Goal: Contribute content: Add original content to the website for others to see

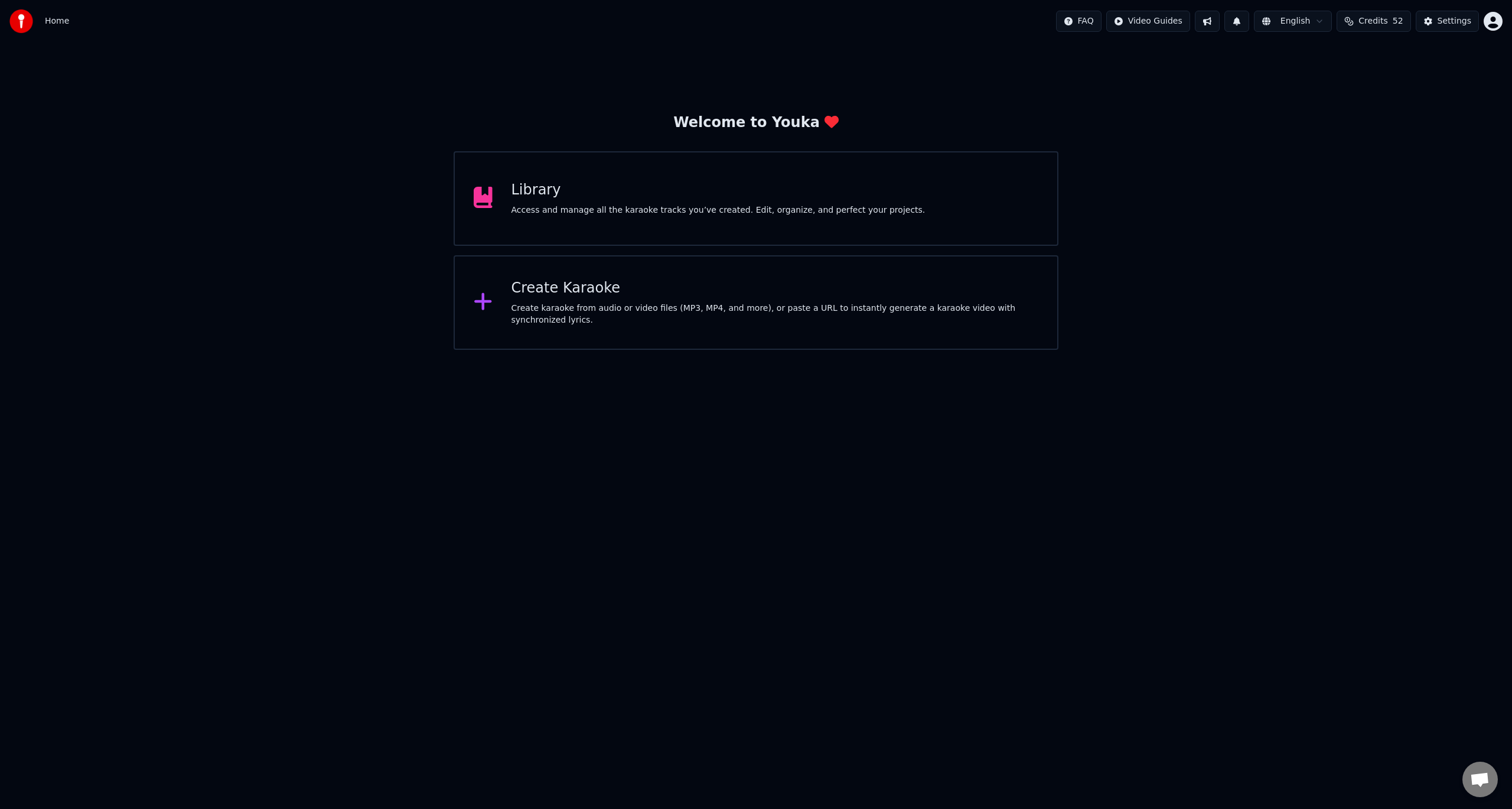
click at [530, 197] on div "Library" at bounding box center [719, 190] width 414 height 19
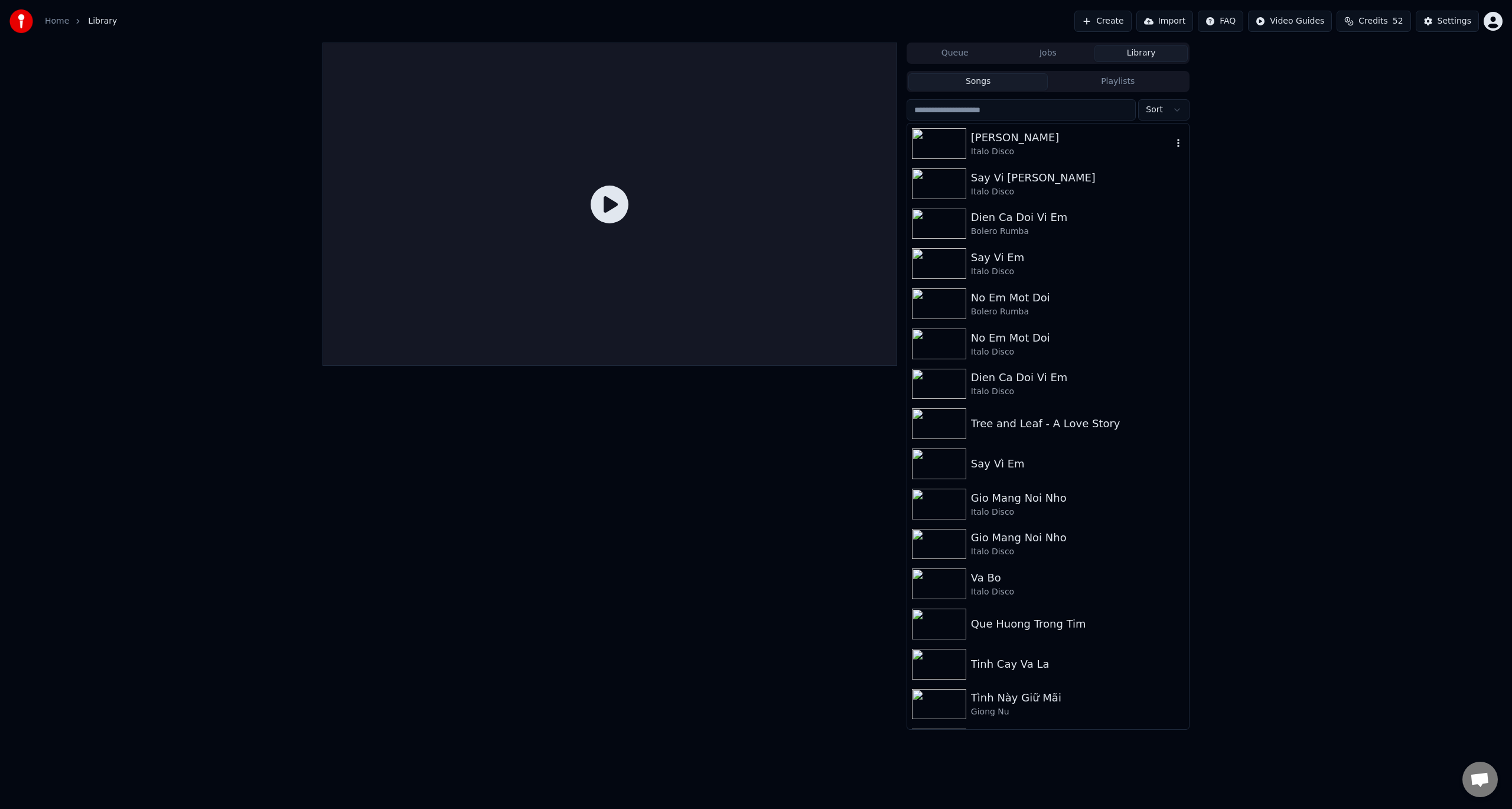
click at [949, 140] on img at bounding box center [939, 143] width 55 height 30
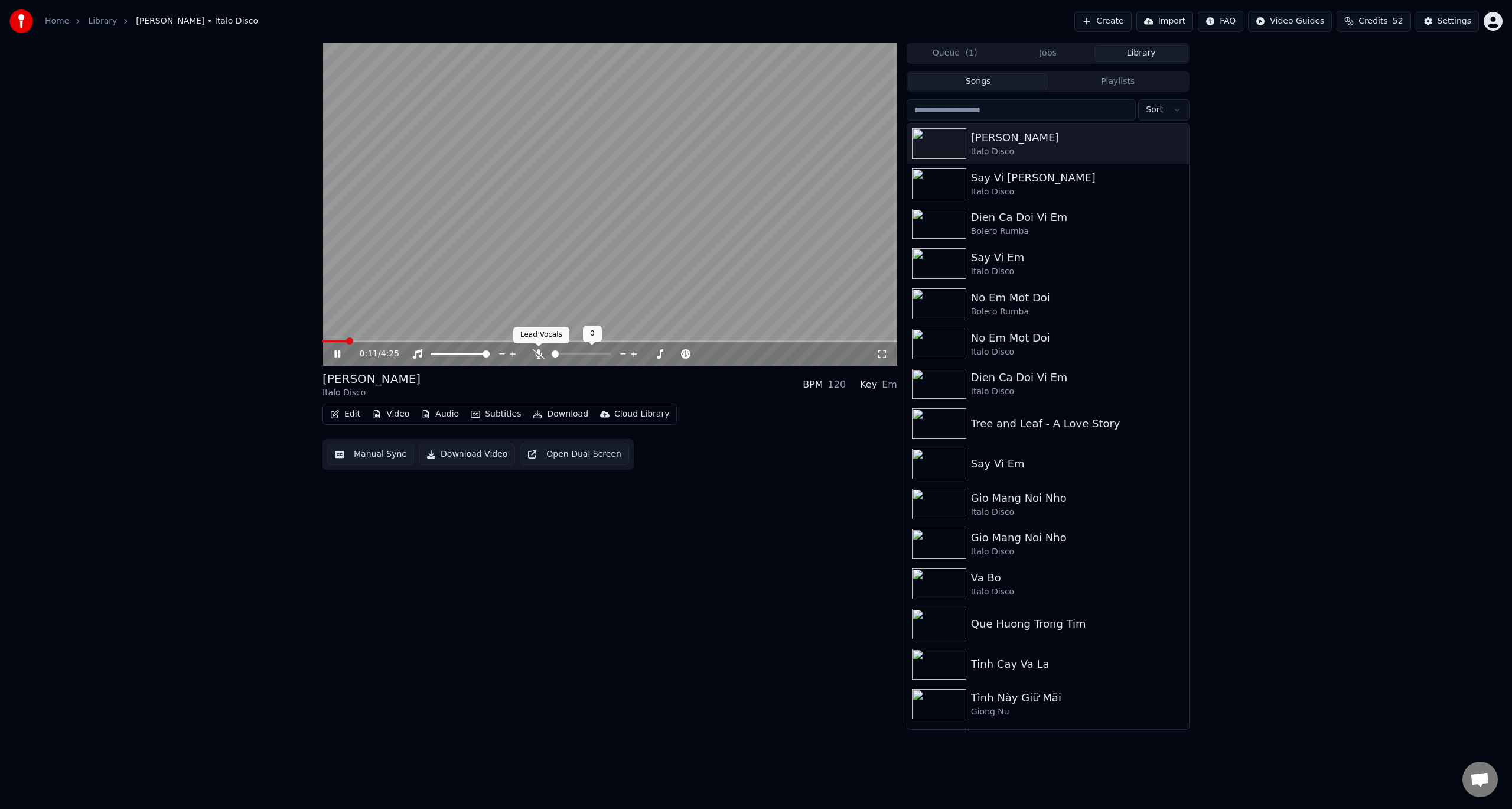
click at [540, 352] on icon at bounding box center [539, 354] width 12 height 9
click at [515, 353] on icon at bounding box center [513, 354] width 11 height 12
click at [516, 353] on icon at bounding box center [513, 354] width 11 height 12
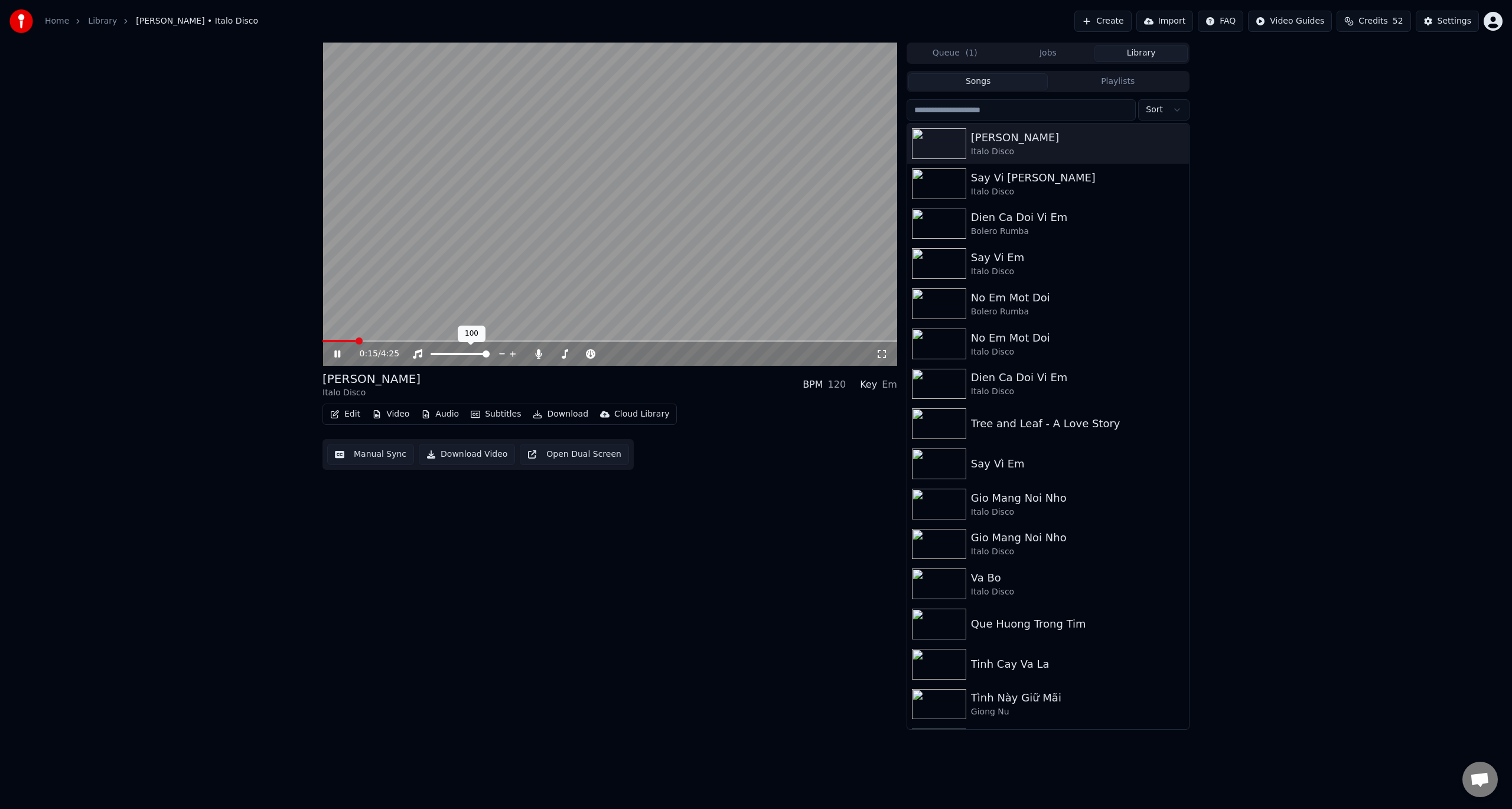
click at [516, 353] on icon at bounding box center [513, 354] width 11 height 12
drag, startPoint x: 483, startPoint y: 338, endPoint x: 295, endPoint y: 342, distance: 188.0
click at [333, 354] on icon at bounding box center [345, 354] width 28 height 9
click at [322, 340] on span at bounding box center [326, 341] width 7 height 7
click at [539, 352] on icon at bounding box center [539, 354] width 7 height 9
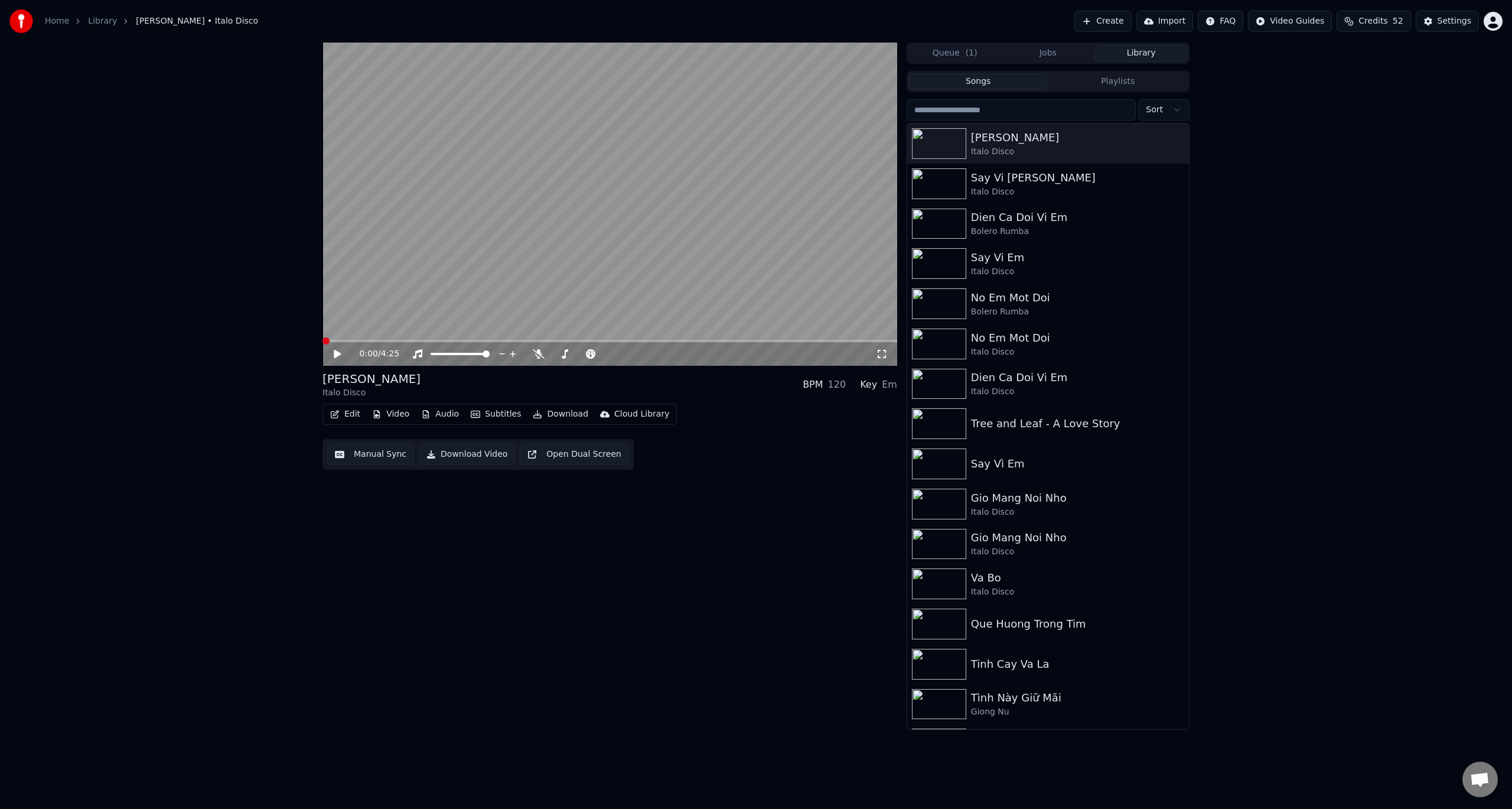
click at [465, 453] on button "Download Video" at bounding box center [467, 454] width 96 height 21
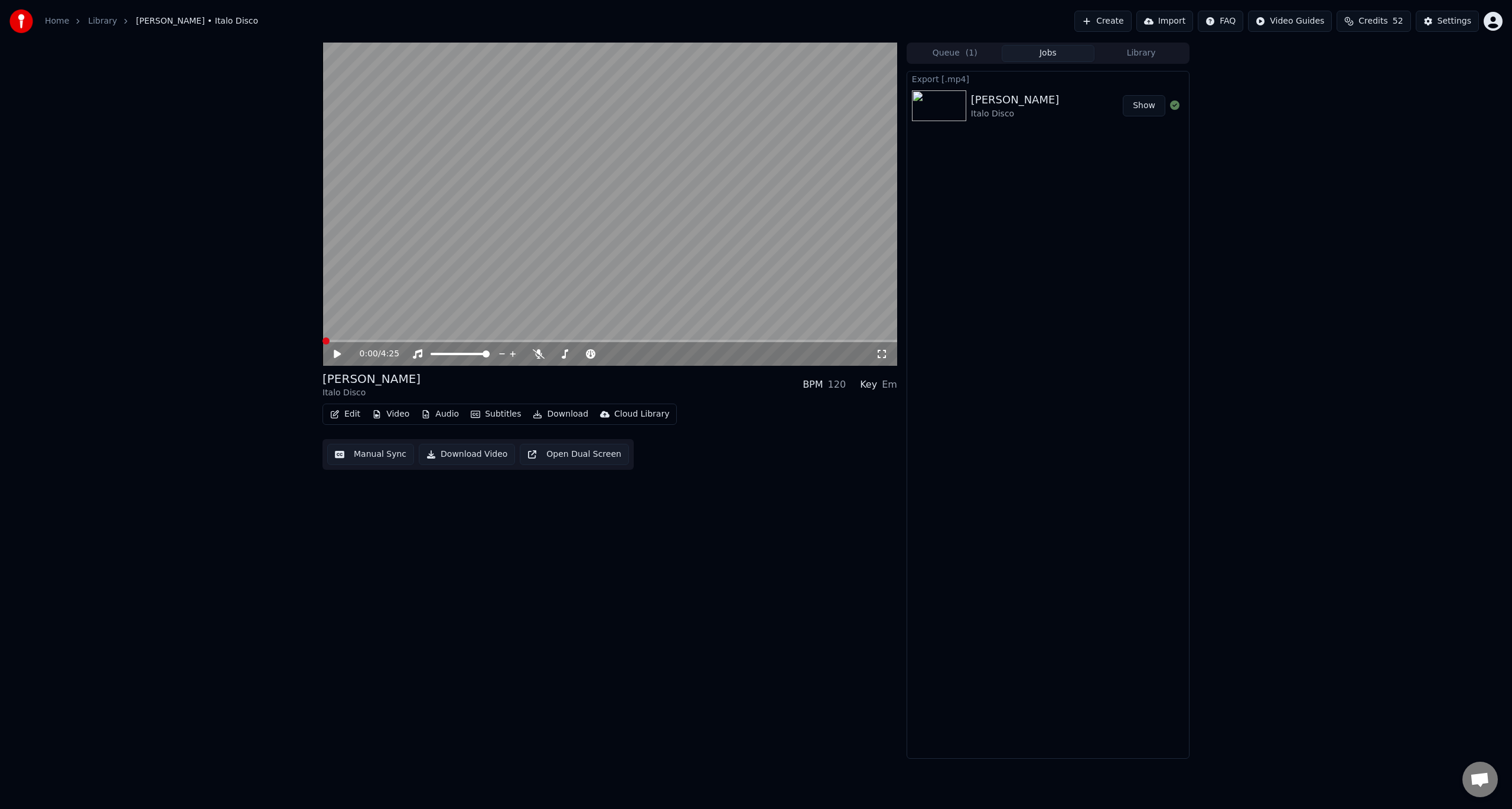
click at [1154, 106] on button "Show" at bounding box center [1144, 105] width 43 height 21
click at [346, 412] on button "Edit" at bounding box center [345, 414] width 40 height 17
click at [361, 436] on div "Edit Lyrics" at bounding box center [370, 439] width 42 height 12
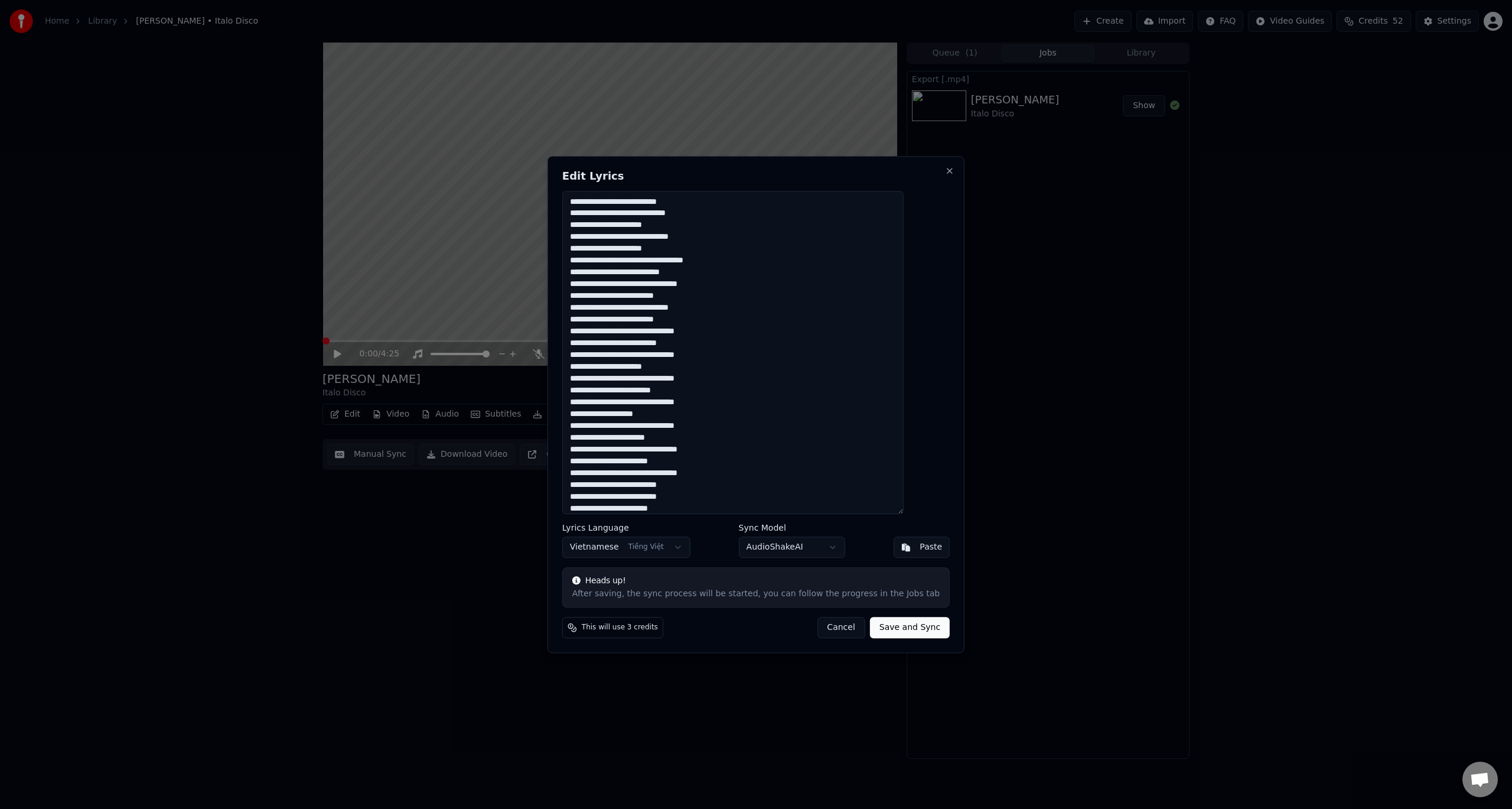
click at [623, 306] on textarea at bounding box center [733, 353] width 342 height 324
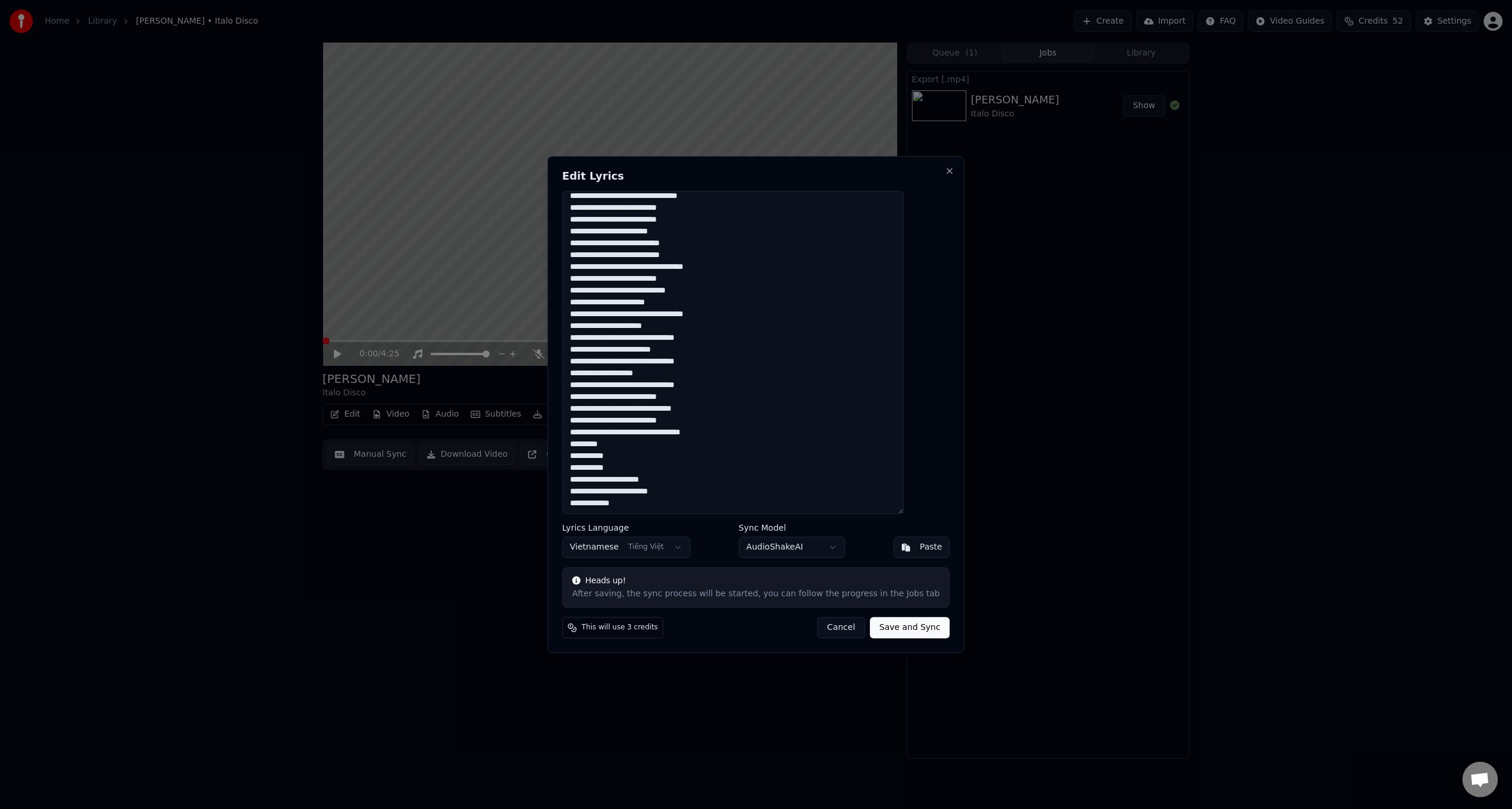
drag, startPoint x: 594, startPoint y: 199, endPoint x: 697, endPoint y: 557, distance: 372.5
click at [697, 557] on div "Edit Lyrics Lyrics Language Vietnamese Tiếng Việt Sync Model AudioShakeAI Paste…" at bounding box center [756, 404] width 417 height 497
click at [945, 173] on button "Close" at bounding box center [950, 170] width 9 height 9
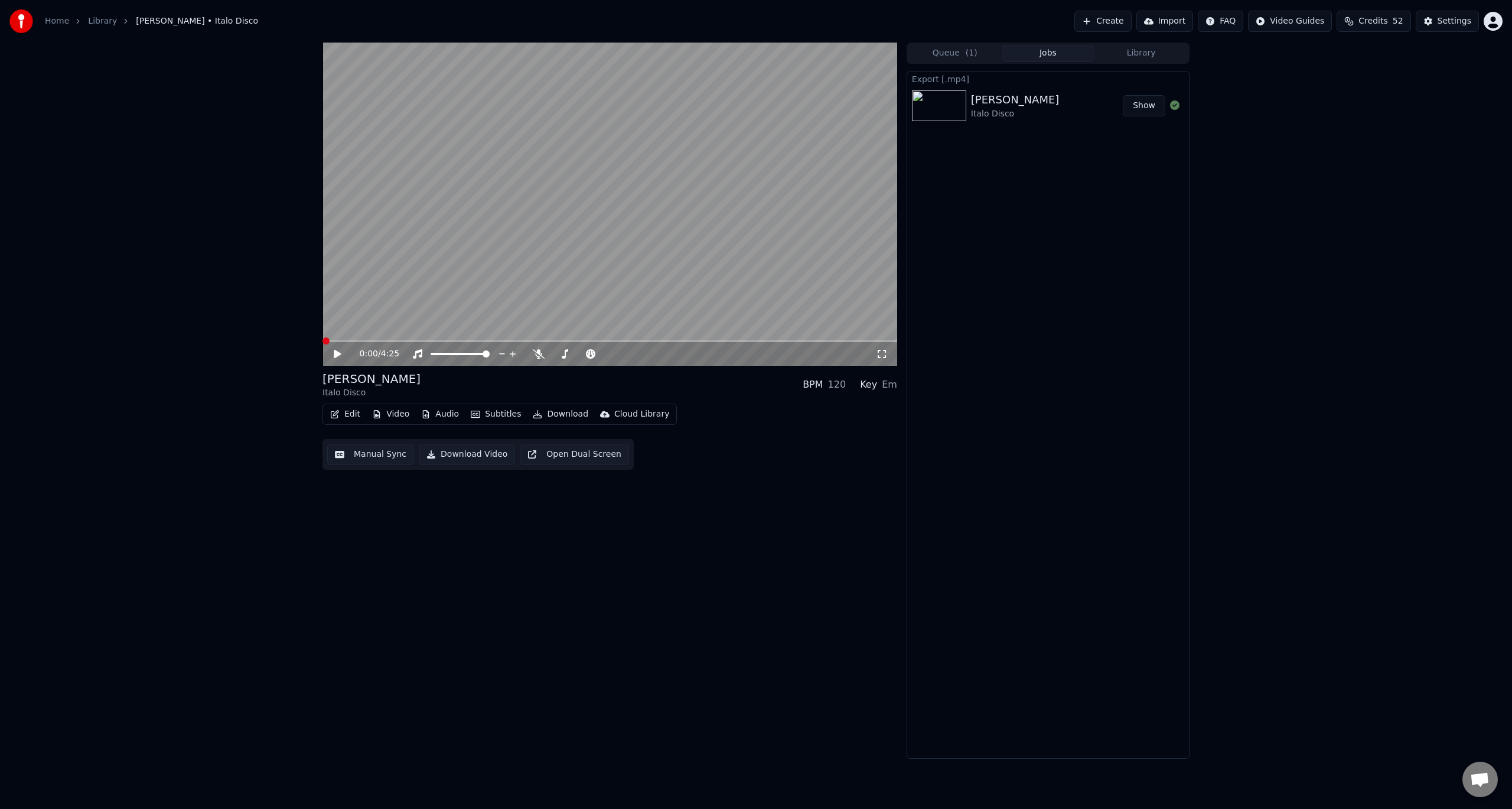
click at [94, 16] on link "Library" at bounding box center [103, 21] width 29 height 12
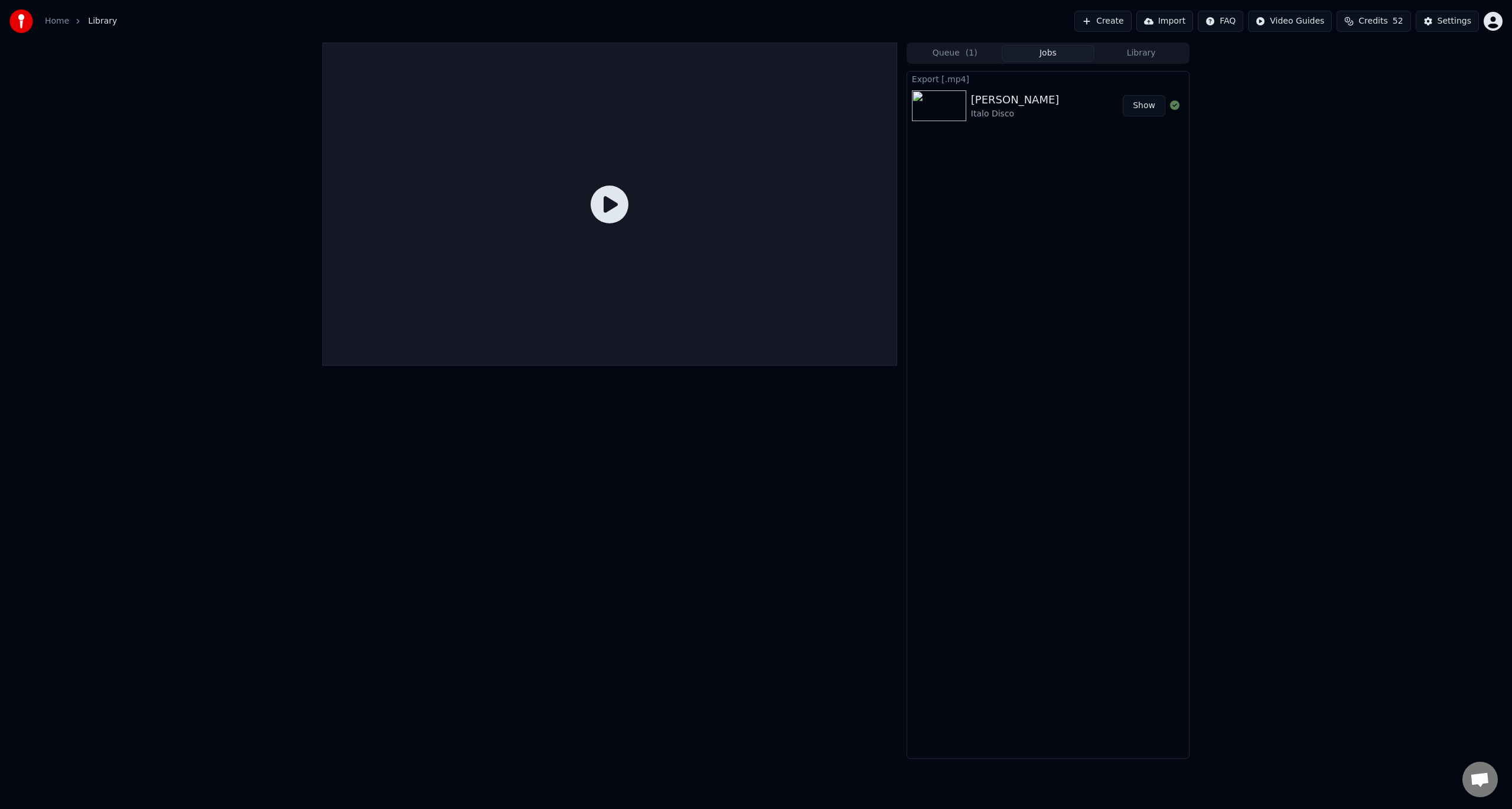
click at [99, 23] on span "Library" at bounding box center [103, 21] width 29 height 12
click at [102, 23] on span "Library" at bounding box center [103, 21] width 29 height 12
drag, startPoint x: 101, startPoint y: 15, endPoint x: 40, endPoint y: 25, distance: 61.8
click at [97, 15] on span "Library" at bounding box center [103, 21] width 29 height 12
click at [49, 22] on link "Home" at bounding box center [56, 21] width 24 height 12
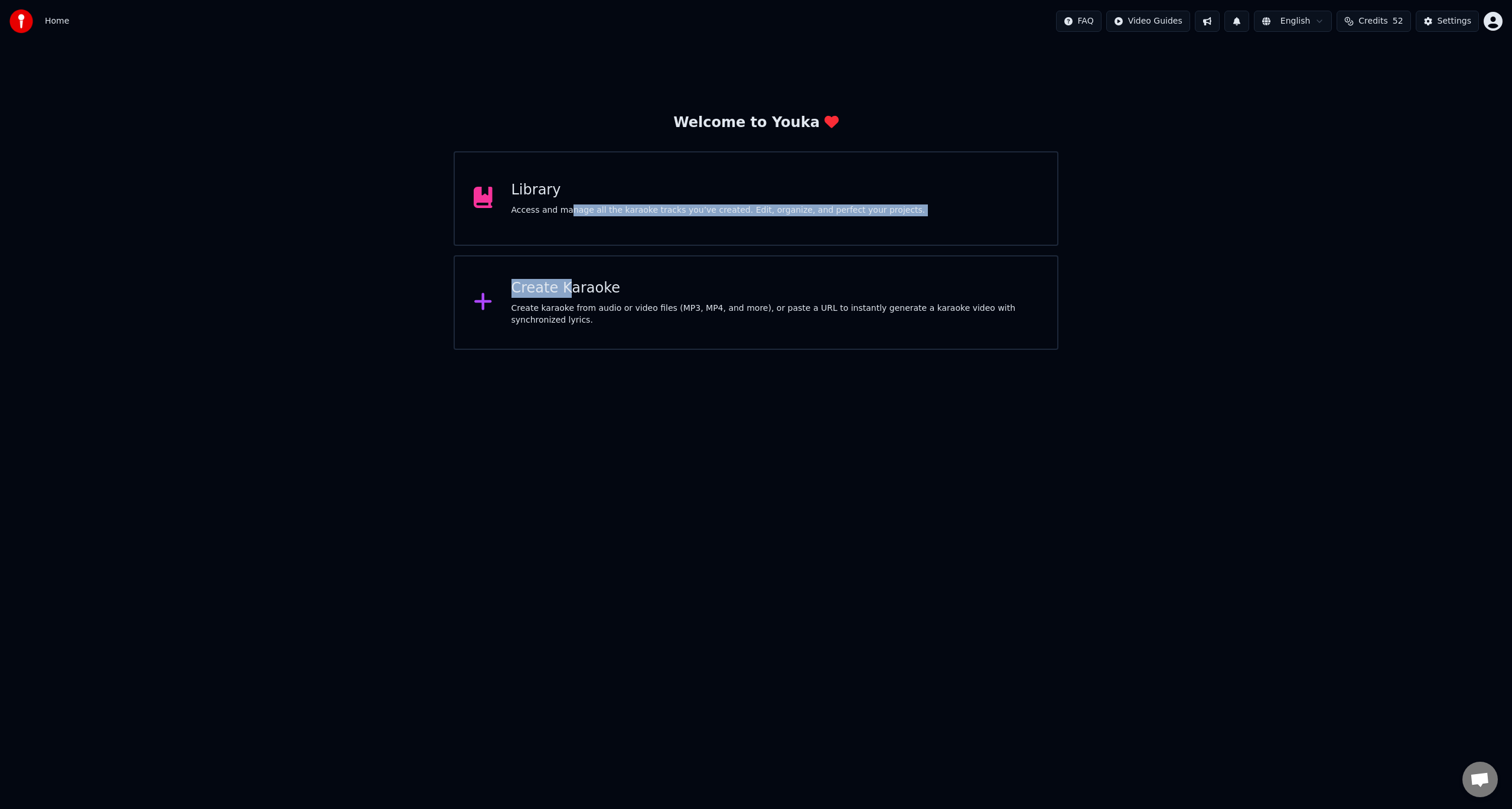
drag, startPoint x: 565, startPoint y: 295, endPoint x: 562, endPoint y: 238, distance: 57.1
click at [563, 242] on div "Welcome to Youka Library Access and manage all the karaoke tracks you’ve create…" at bounding box center [756, 232] width 605 height 237
click at [562, 211] on div "Access and manage all the karaoke tracks you’ve created. Edit, organize, and pe…" at bounding box center [719, 210] width 414 height 12
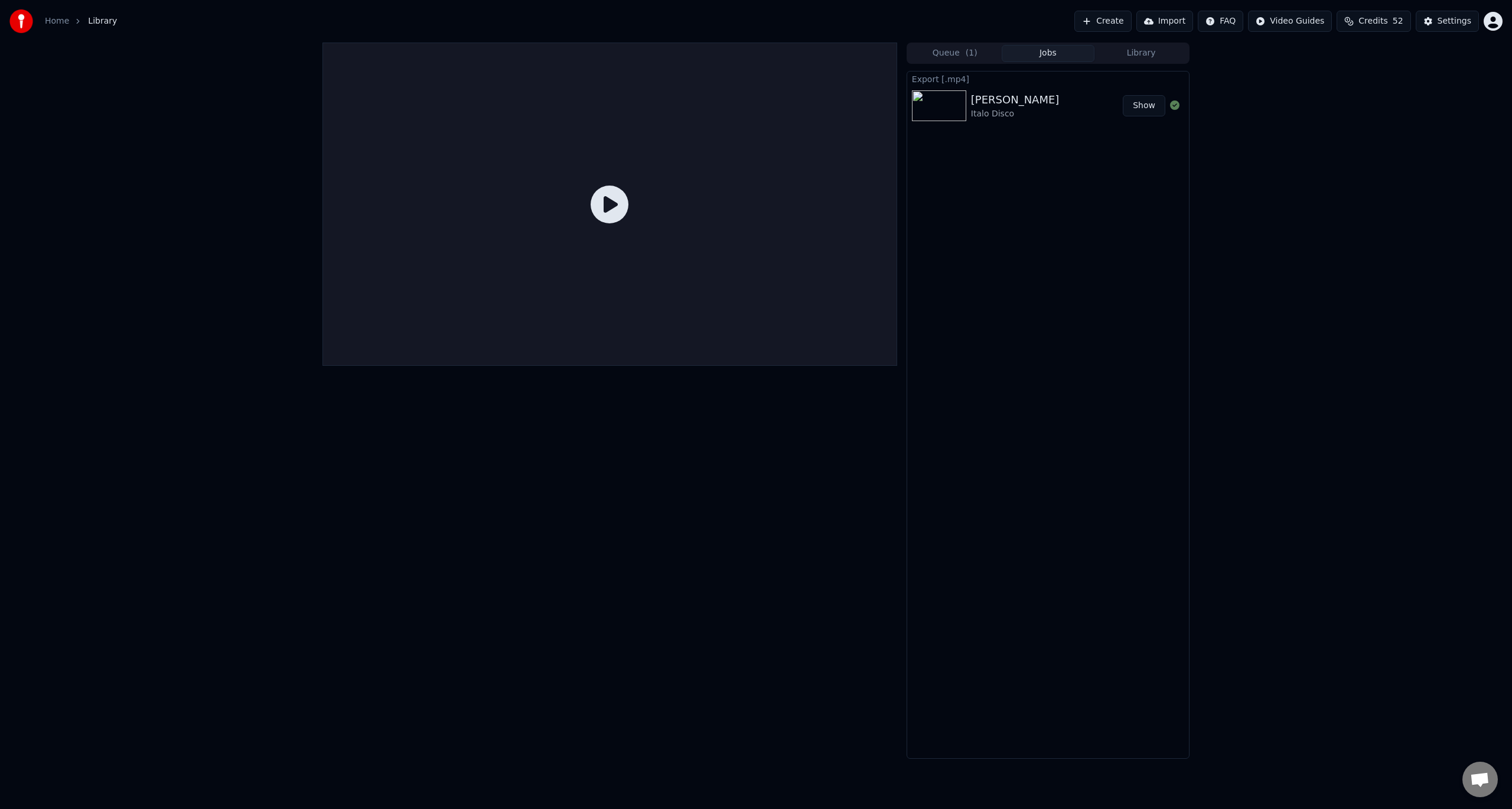
click at [1159, 53] on button "Library" at bounding box center [1141, 53] width 93 height 17
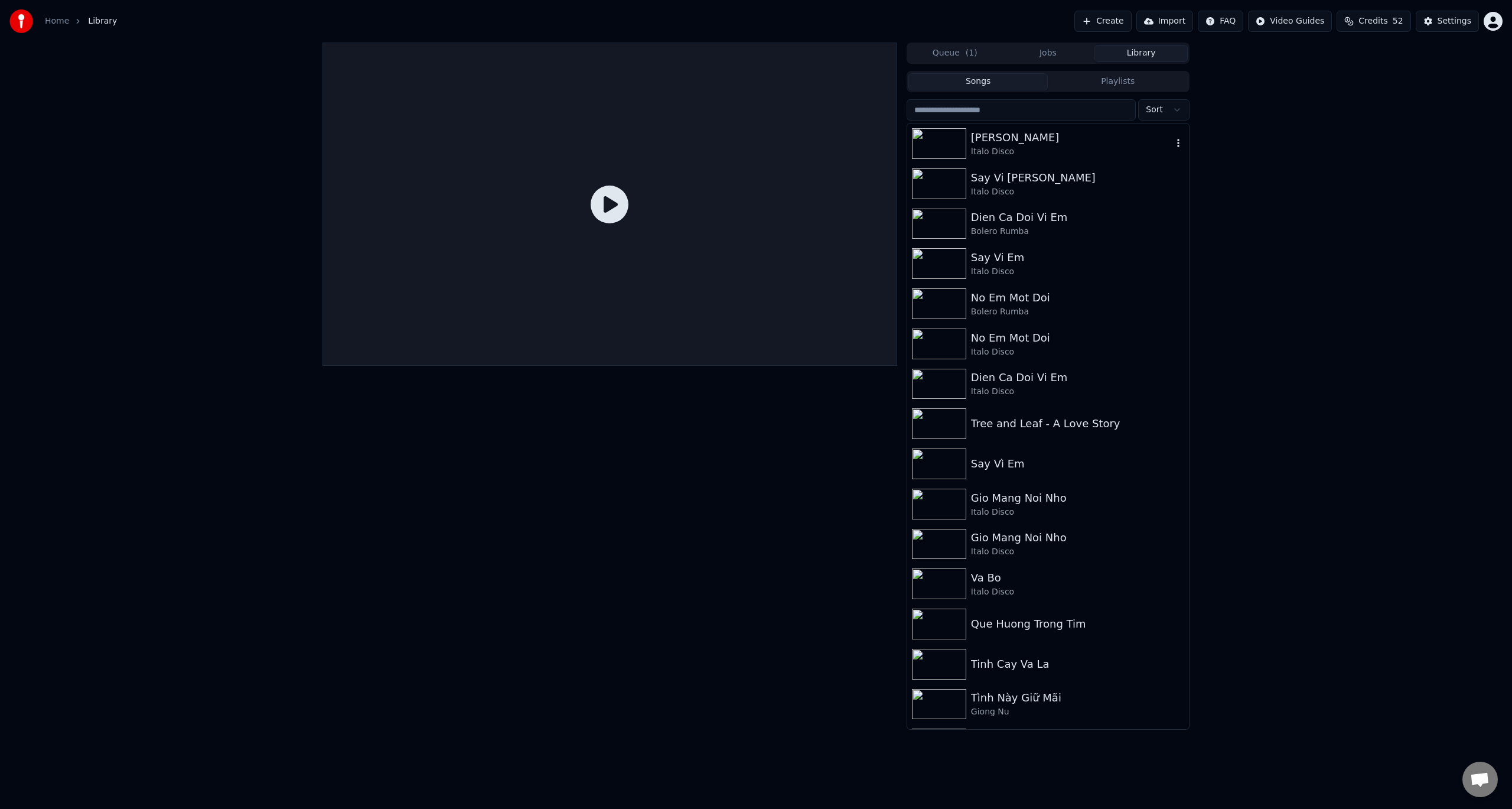
click at [944, 146] on img at bounding box center [939, 143] width 55 height 30
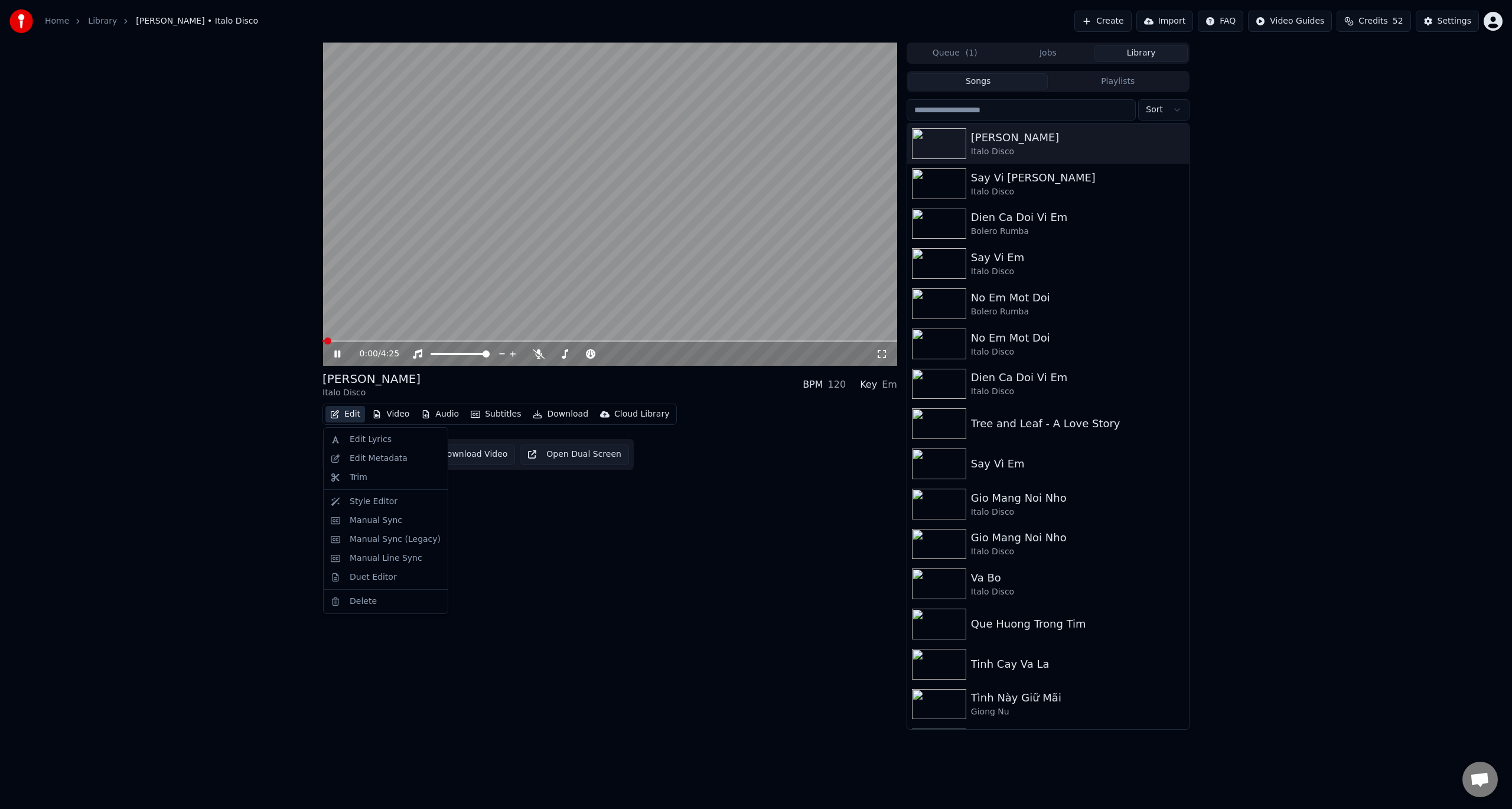
click at [352, 410] on button "Edit" at bounding box center [345, 414] width 40 height 17
click at [365, 439] on div "Edit Lyrics" at bounding box center [370, 439] width 42 height 12
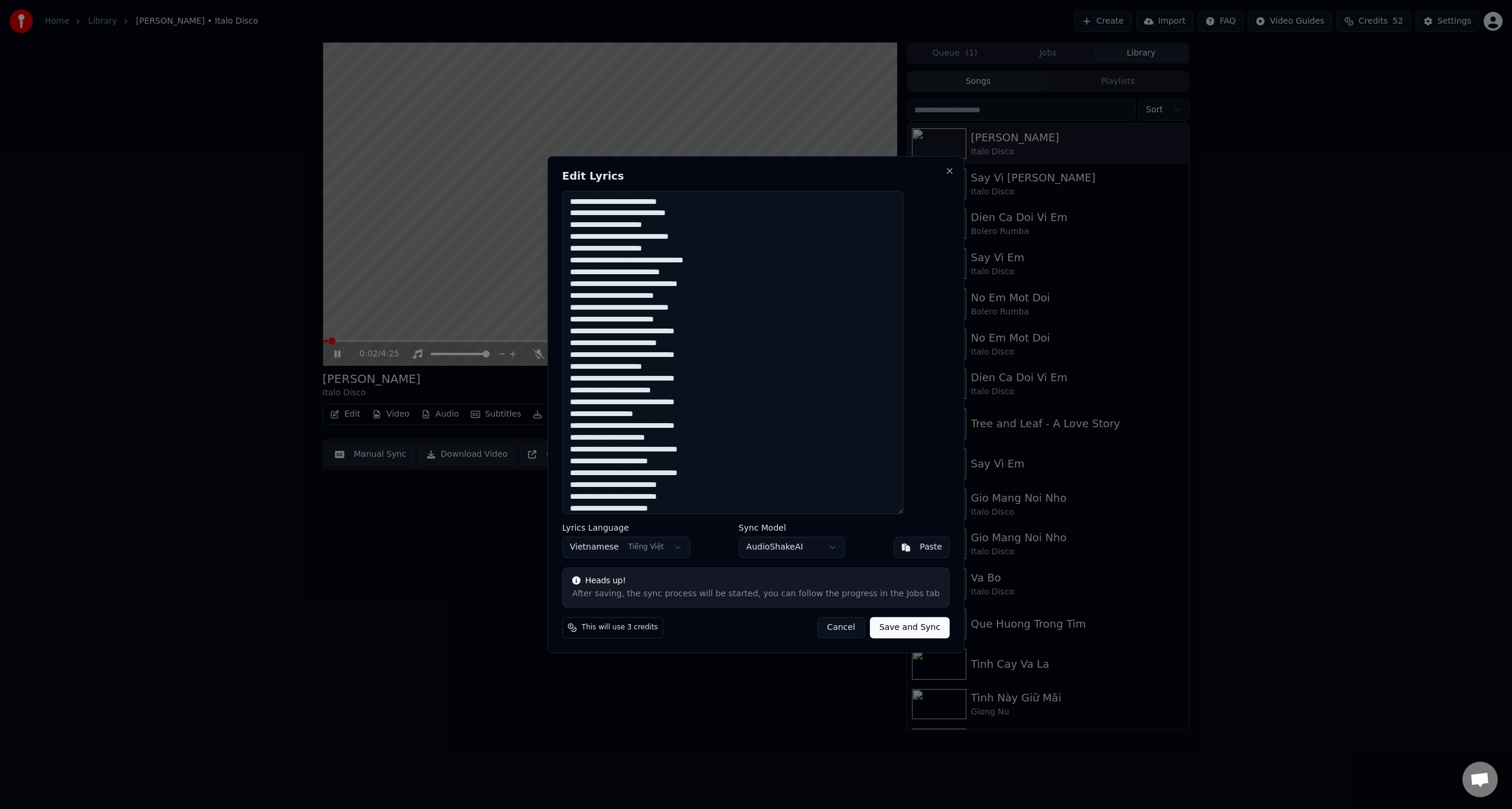
click at [702, 300] on textarea at bounding box center [733, 353] width 342 height 324
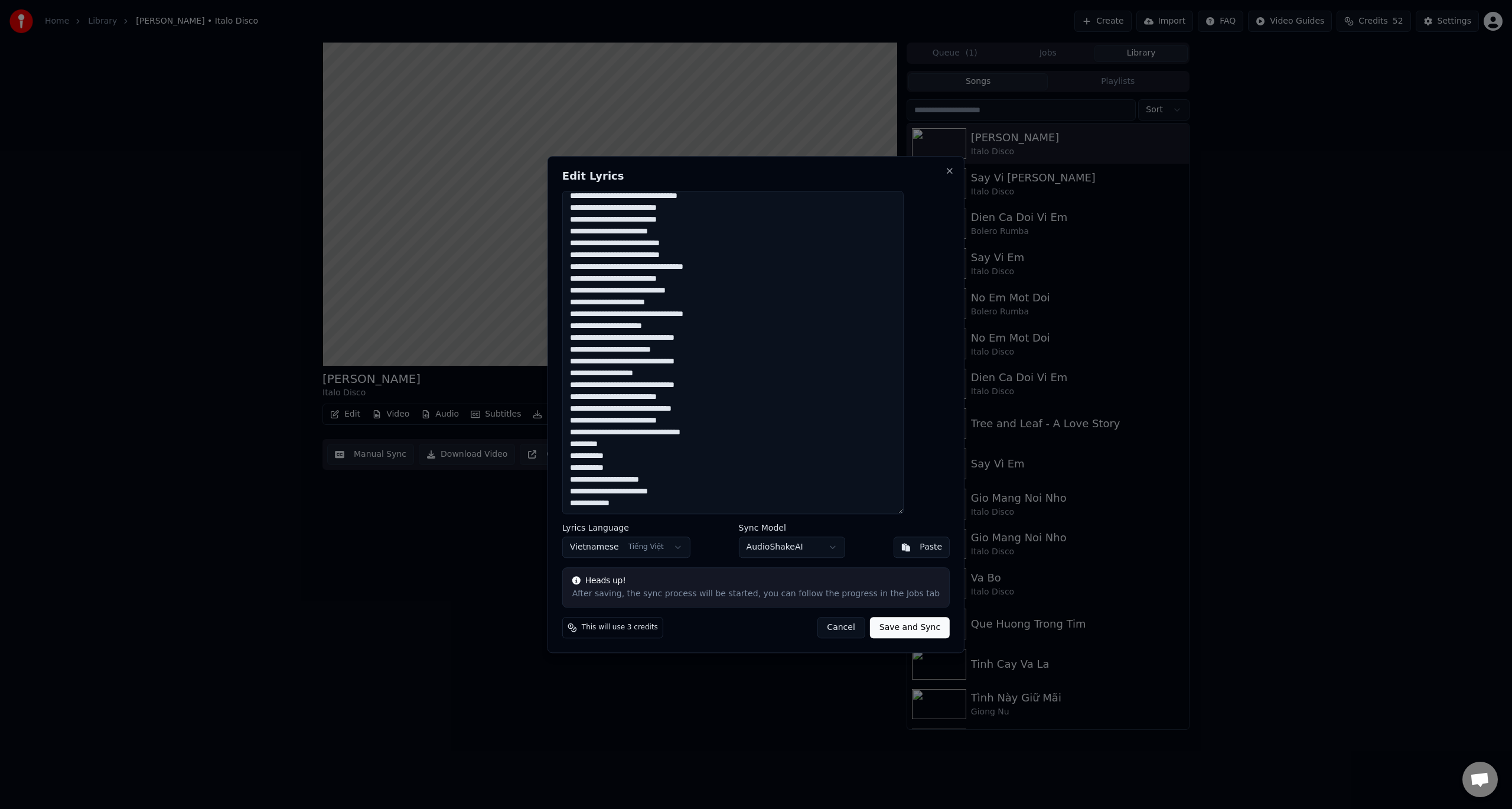
click at [834, 629] on button "Cancel" at bounding box center [840, 627] width 48 height 21
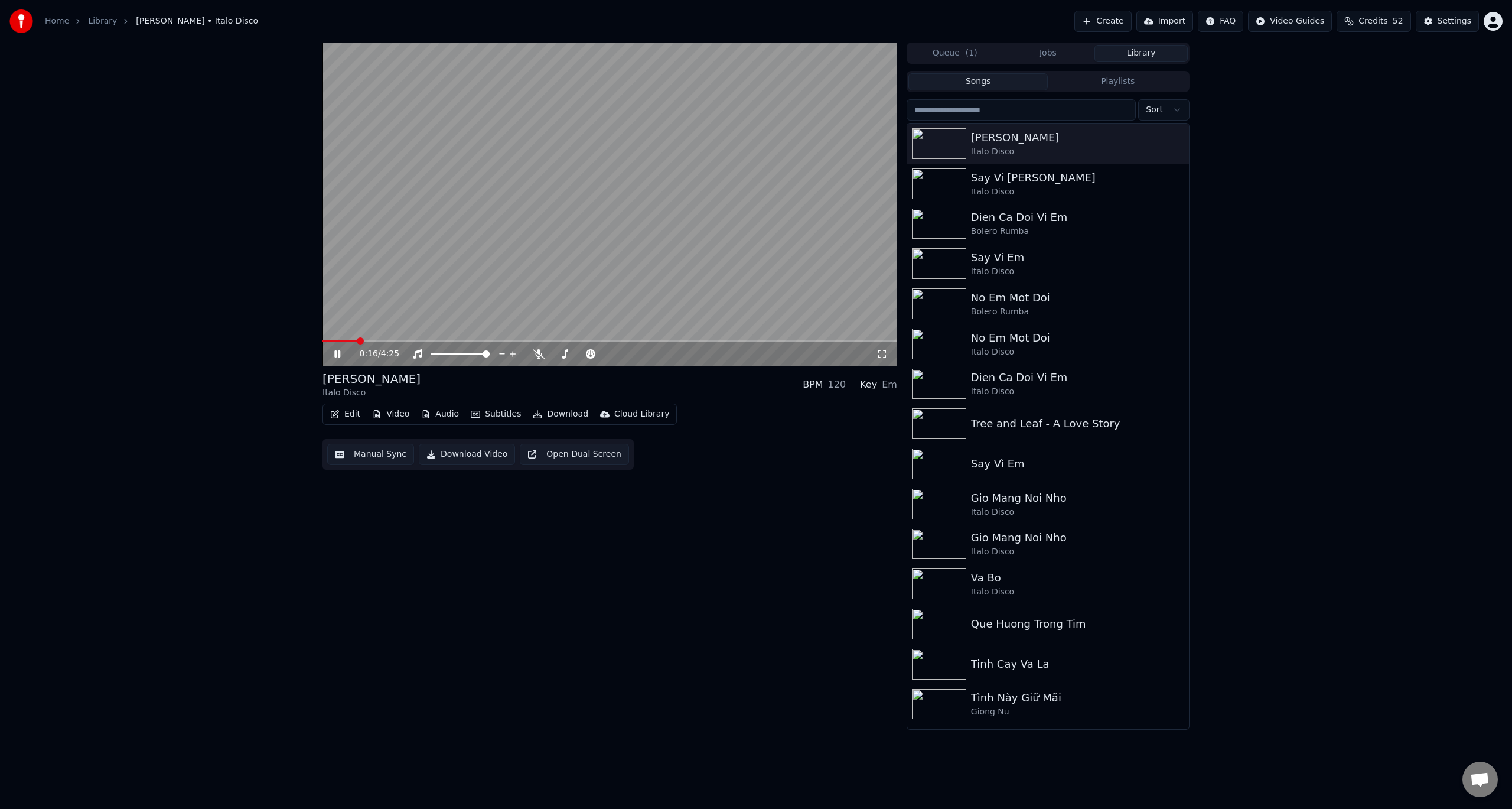
click at [95, 23] on link "Library" at bounding box center [103, 21] width 29 height 12
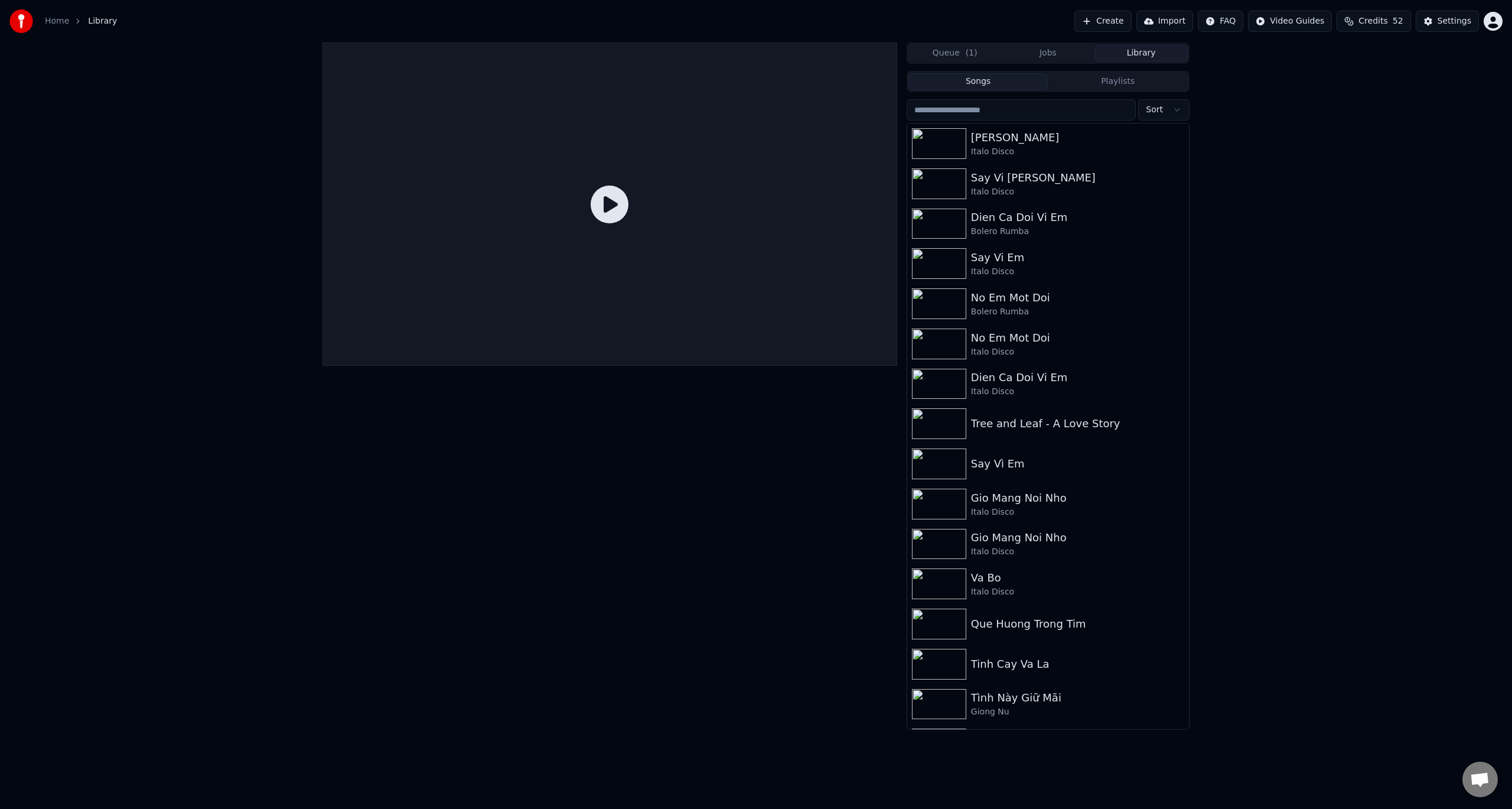
click at [49, 23] on link "Home" at bounding box center [56, 21] width 24 height 12
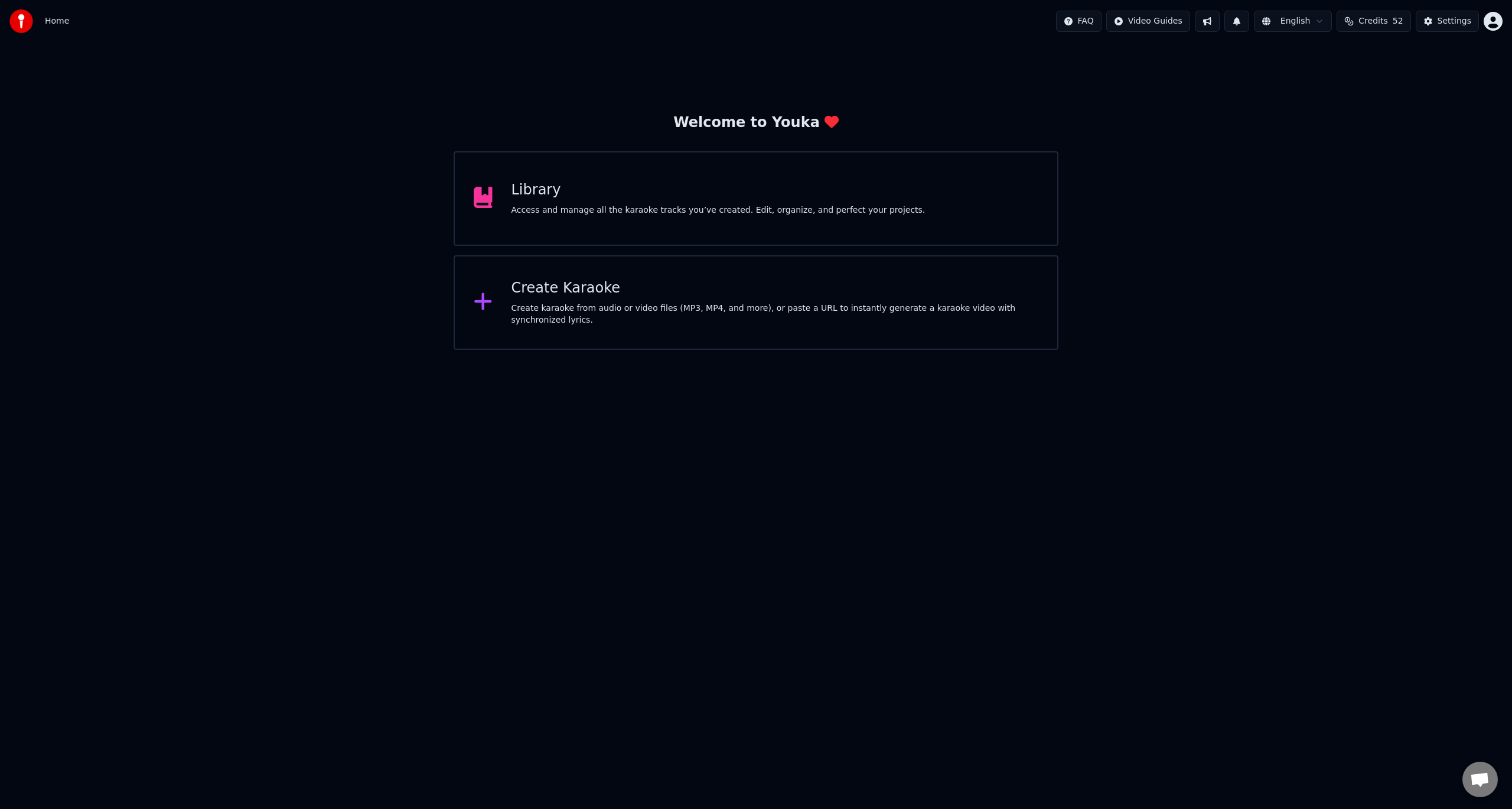
click at [555, 298] on div "Create Karaoke" at bounding box center [775, 288] width 528 height 19
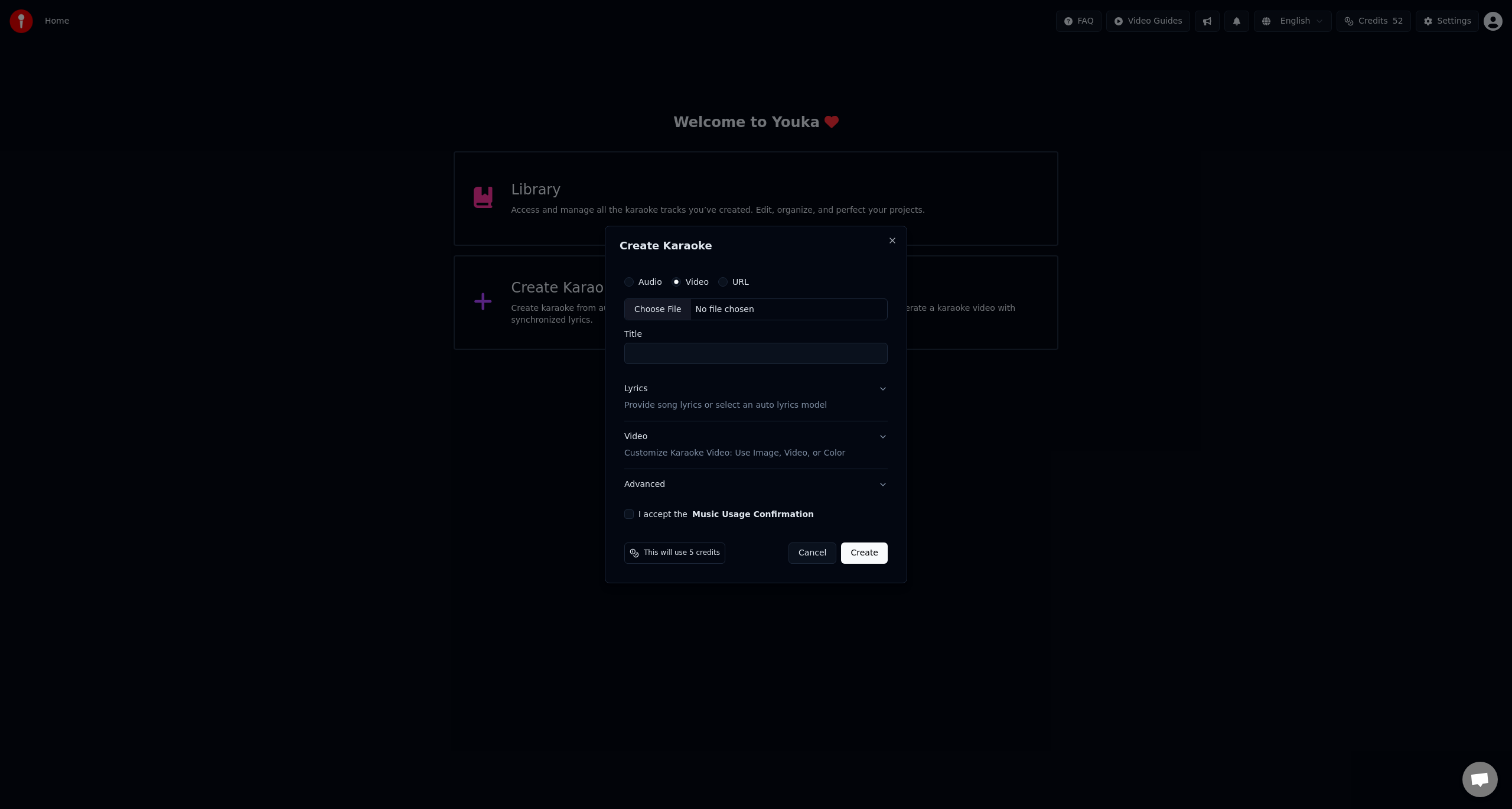
click at [663, 310] on div "Choose File" at bounding box center [658, 309] width 67 height 21
type input "**********"
click at [726, 405] on p "Provide song lyrics or select an auto lyrics model" at bounding box center [723, 406] width 203 height 12
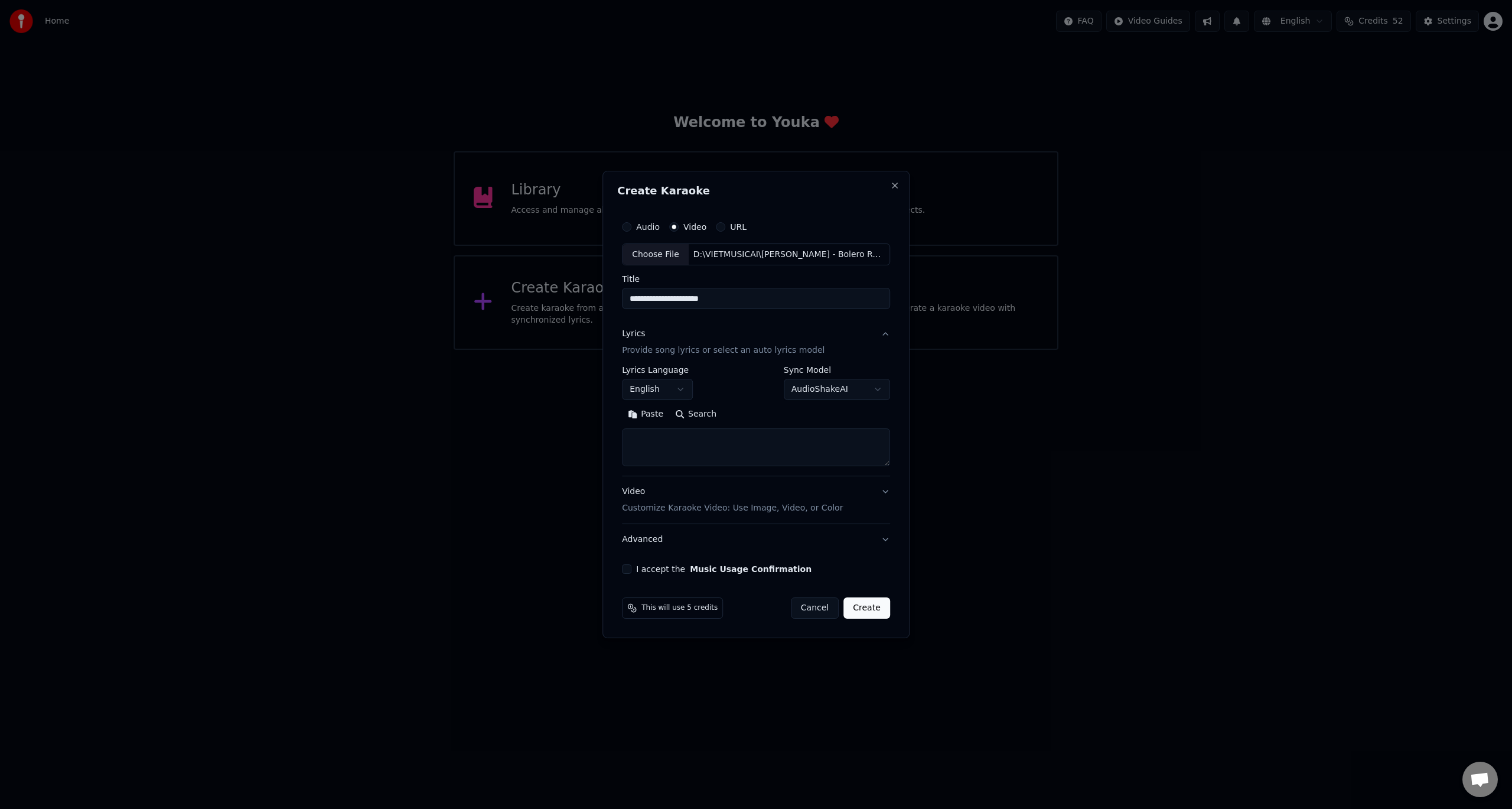
click at [652, 349] on body "Home FAQ Video Guides English Credits 52 Settings Welcome to Youka Library Acce…" at bounding box center [756, 174] width 1512 height 349
select select "**"
click at [714, 446] on textarea at bounding box center [756, 447] width 269 height 38
paste textarea "**********"
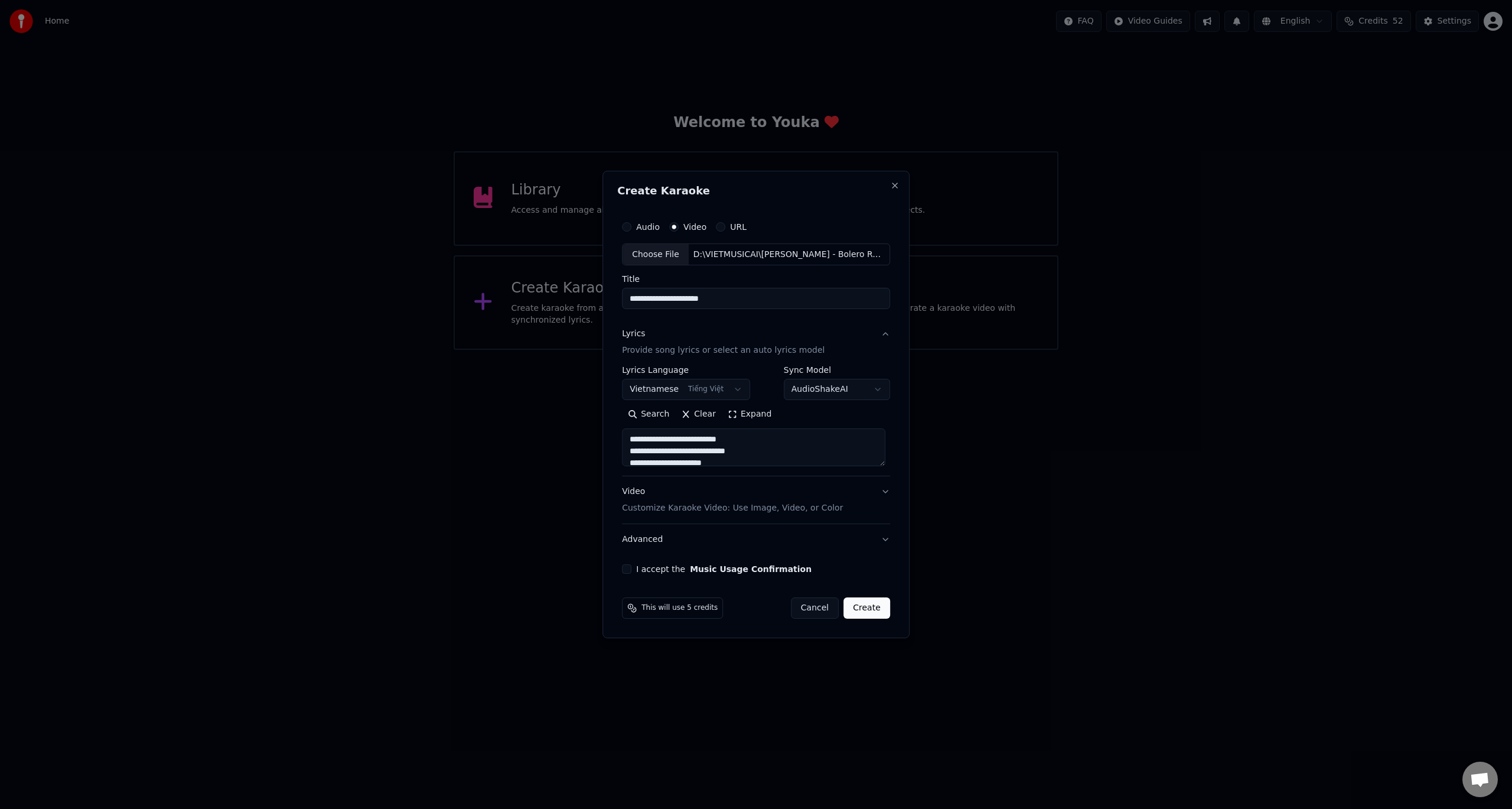
scroll to position [558, 0]
type textarea "**********"
click at [628, 567] on button "I accept the Music Usage Confirmation" at bounding box center [626, 568] width 9 height 9
click at [862, 606] on button "Create" at bounding box center [866, 607] width 46 height 21
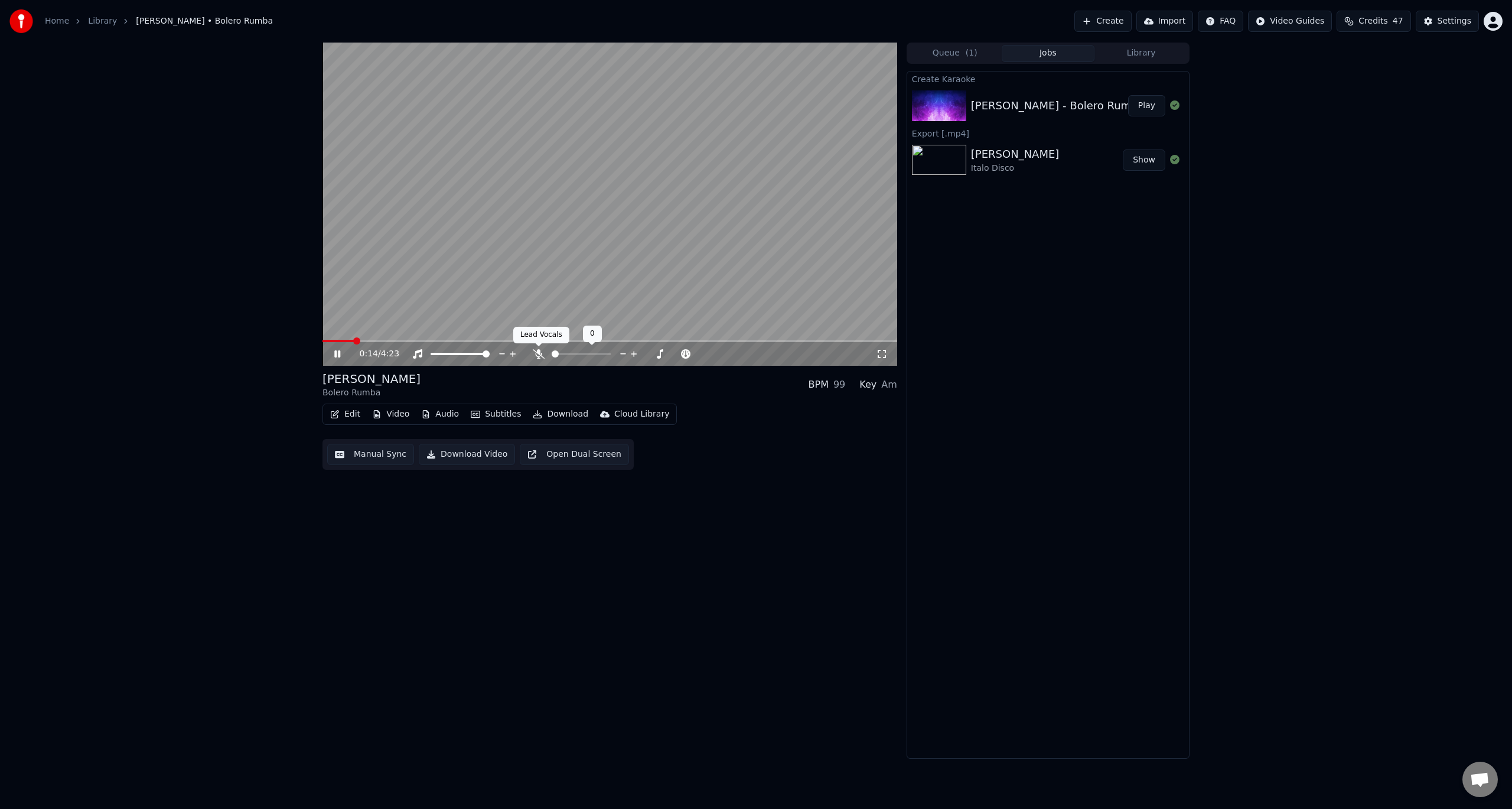
click at [538, 352] on icon at bounding box center [539, 354] width 12 height 9
click at [338, 352] on icon at bounding box center [345, 354] width 28 height 9
click at [322, 342] on span at bounding box center [326, 341] width 7 height 7
click at [540, 352] on icon at bounding box center [539, 354] width 12 height 9
click at [468, 453] on button "Download Video" at bounding box center [467, 454] width 96 height 21
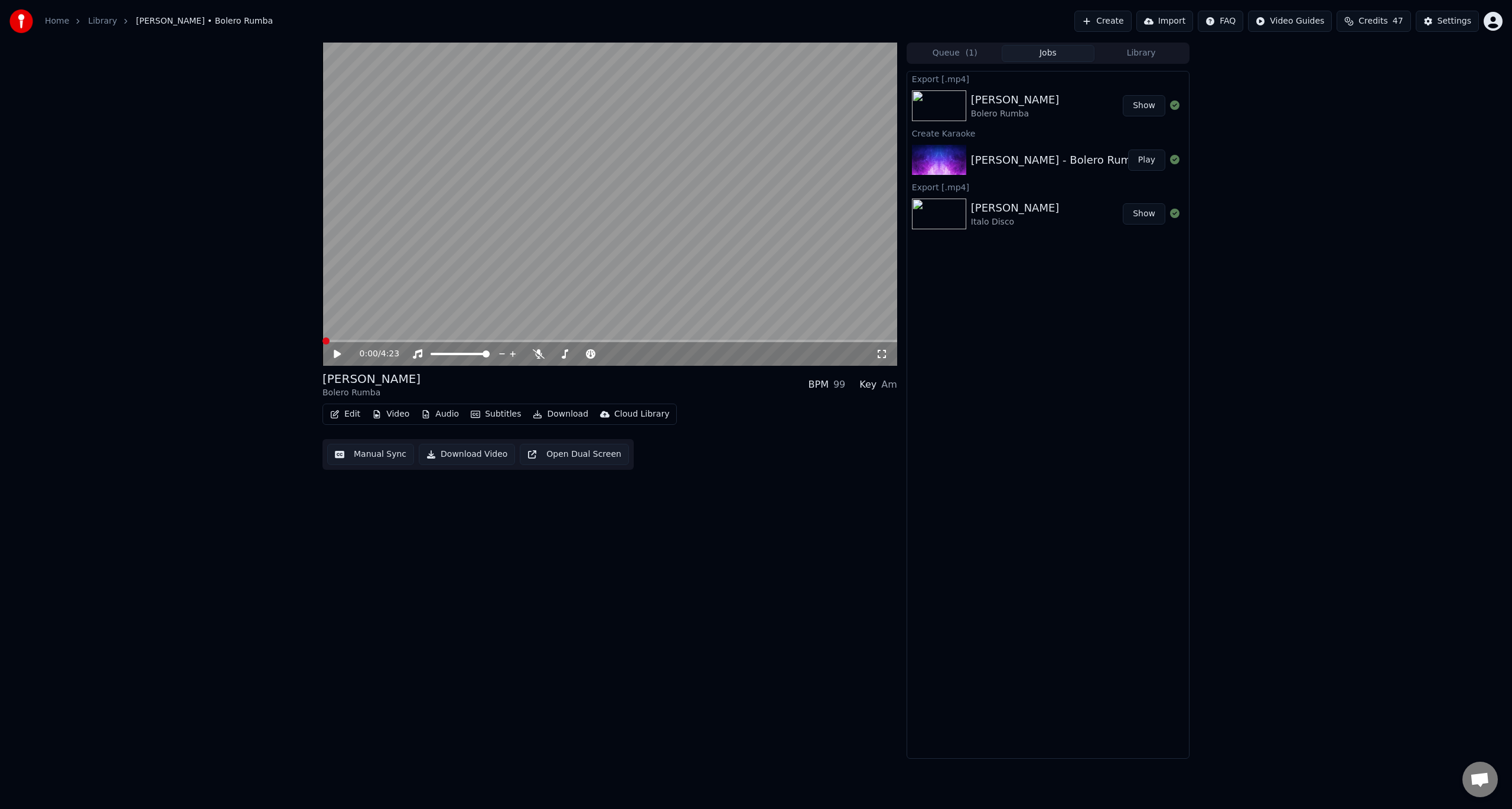
click at [1138, 106] on button "Show" at bounding box center [1144, 105] width 43 height 21
click at [487, 455] on button "Download Video" at bounding box center [467, 454] width 96 height 21
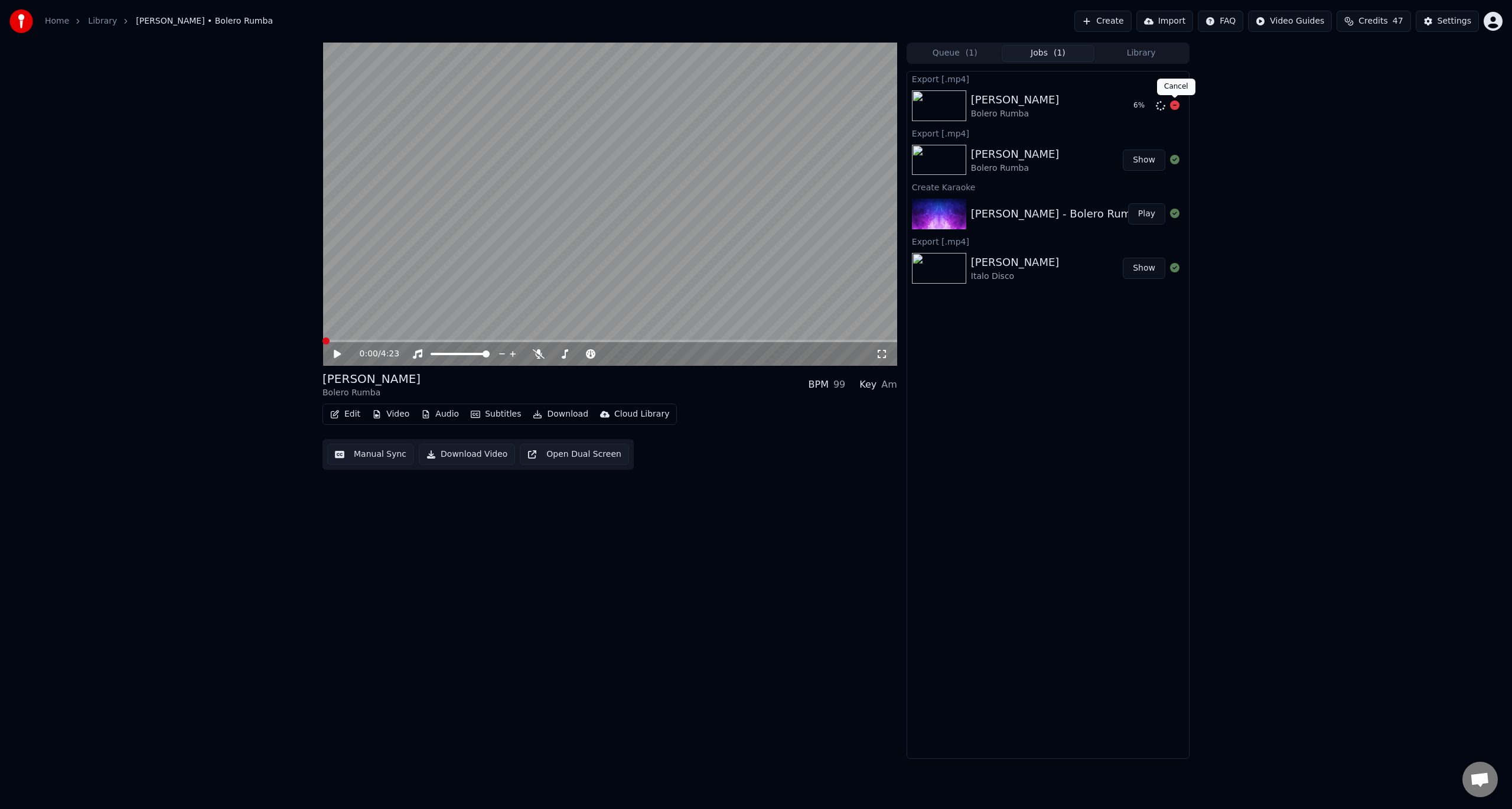
click at [1178, 104] on icon at bounding box center [1174, 104] width 9 height 9
click at [92, 21] on link "Library" at bounding box center [103, 21] width 29 height 12
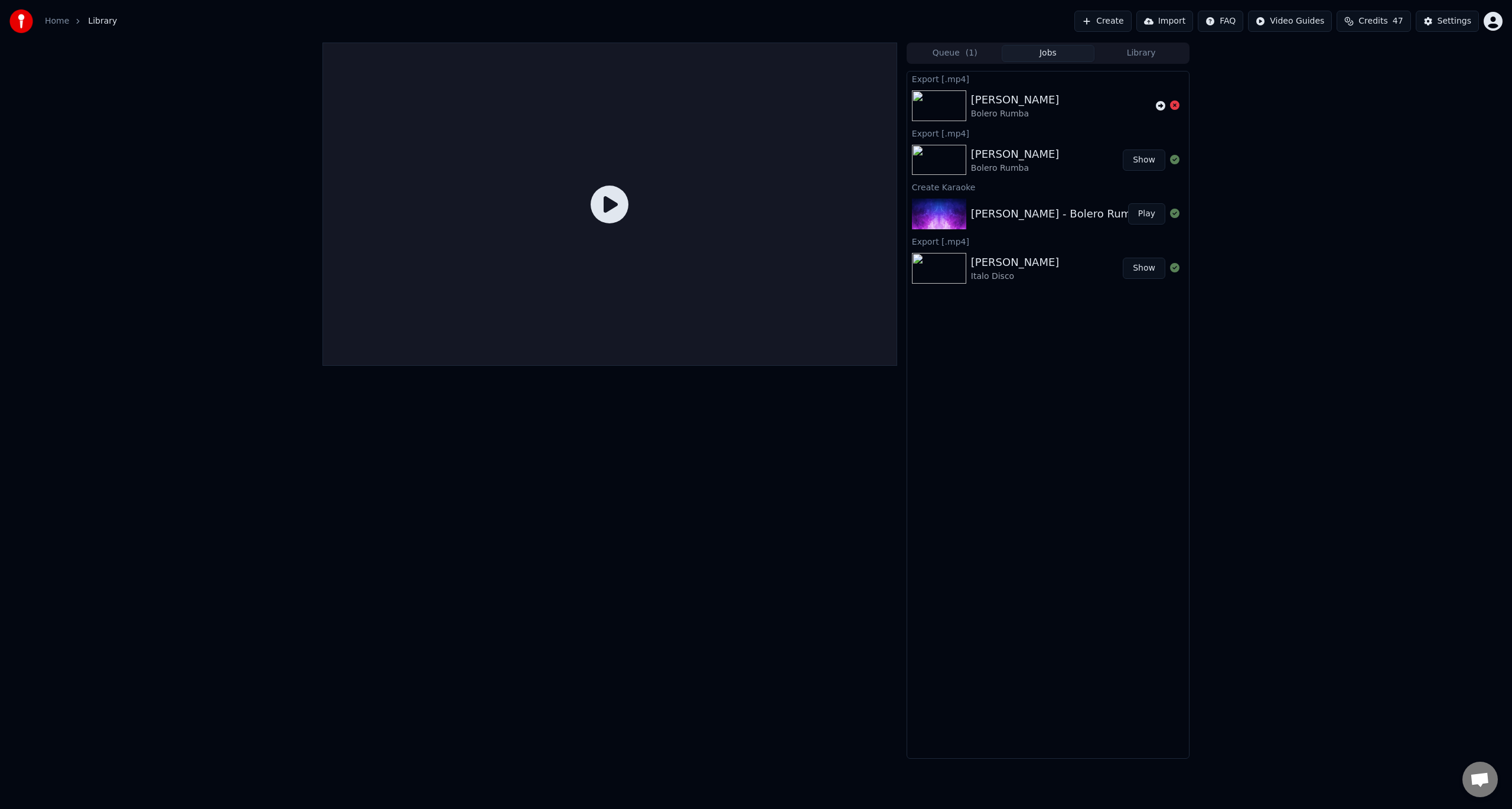
click at [54, 23] on link "Home" at bounding box center [56, 21] width 24 height 12
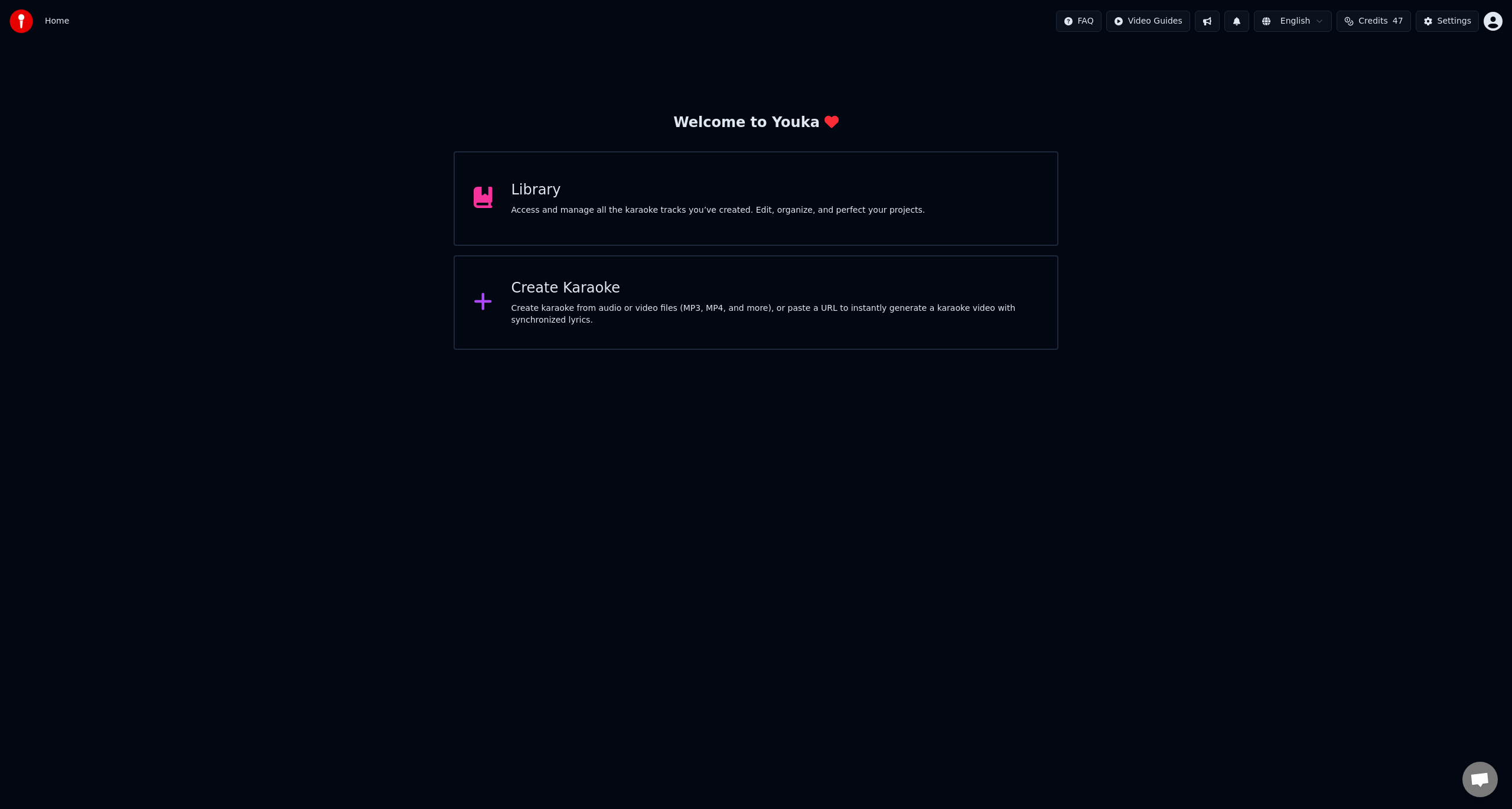
click at [554, 298] on div "Create Karaoke" at bounding box center [775, 288] width 528 height 19
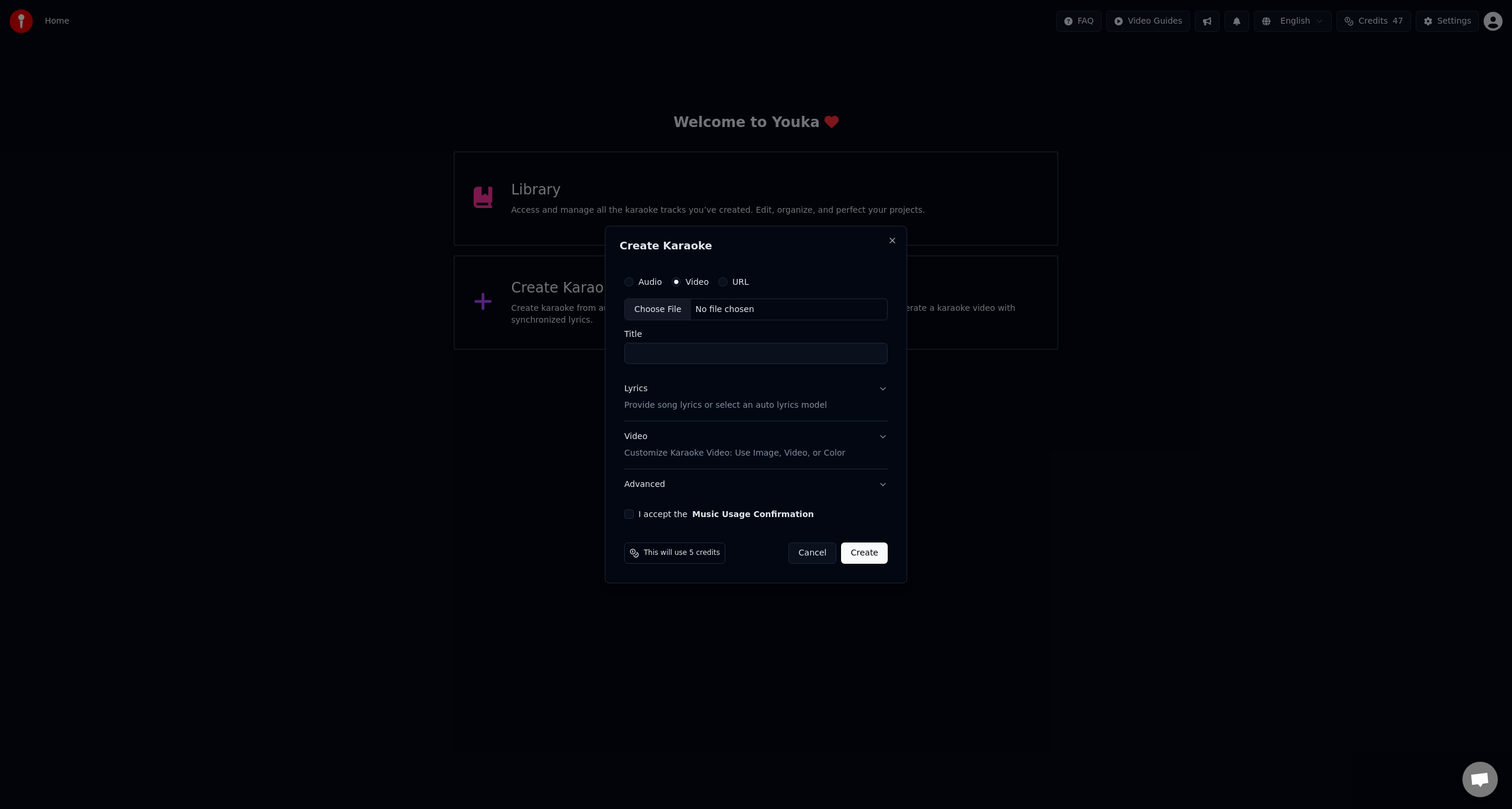
click at [669, 311] on div "Choose File" at bounding box center [658, 309] width 67 height 21
type input "**********"
click at [651, 395] on div "Lyrics Provide song lyrics or select an auto lyrics model" at bounding box center [723, 397] width 203 height 29
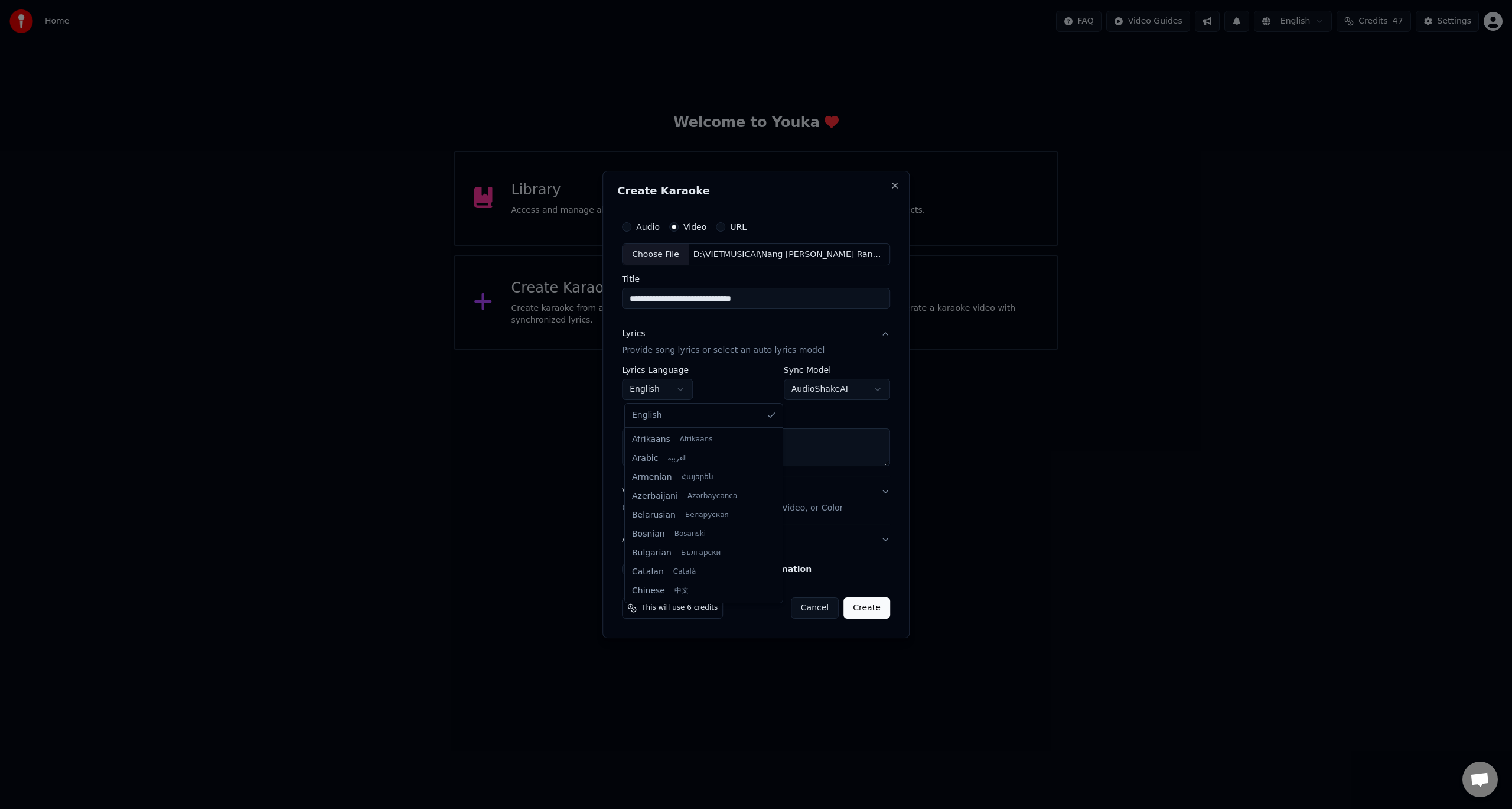
click at [673, 349] on body "Home FAQ Video Guides English Credits 47 Settings Welcome to Youka Library Acce…" at bounding box center [756, 174] width 1512 height 349
select select "**"
click at [684, 448] on textarea at bounding box center [756, 447] width 269 height 38
paste textarea "**********"
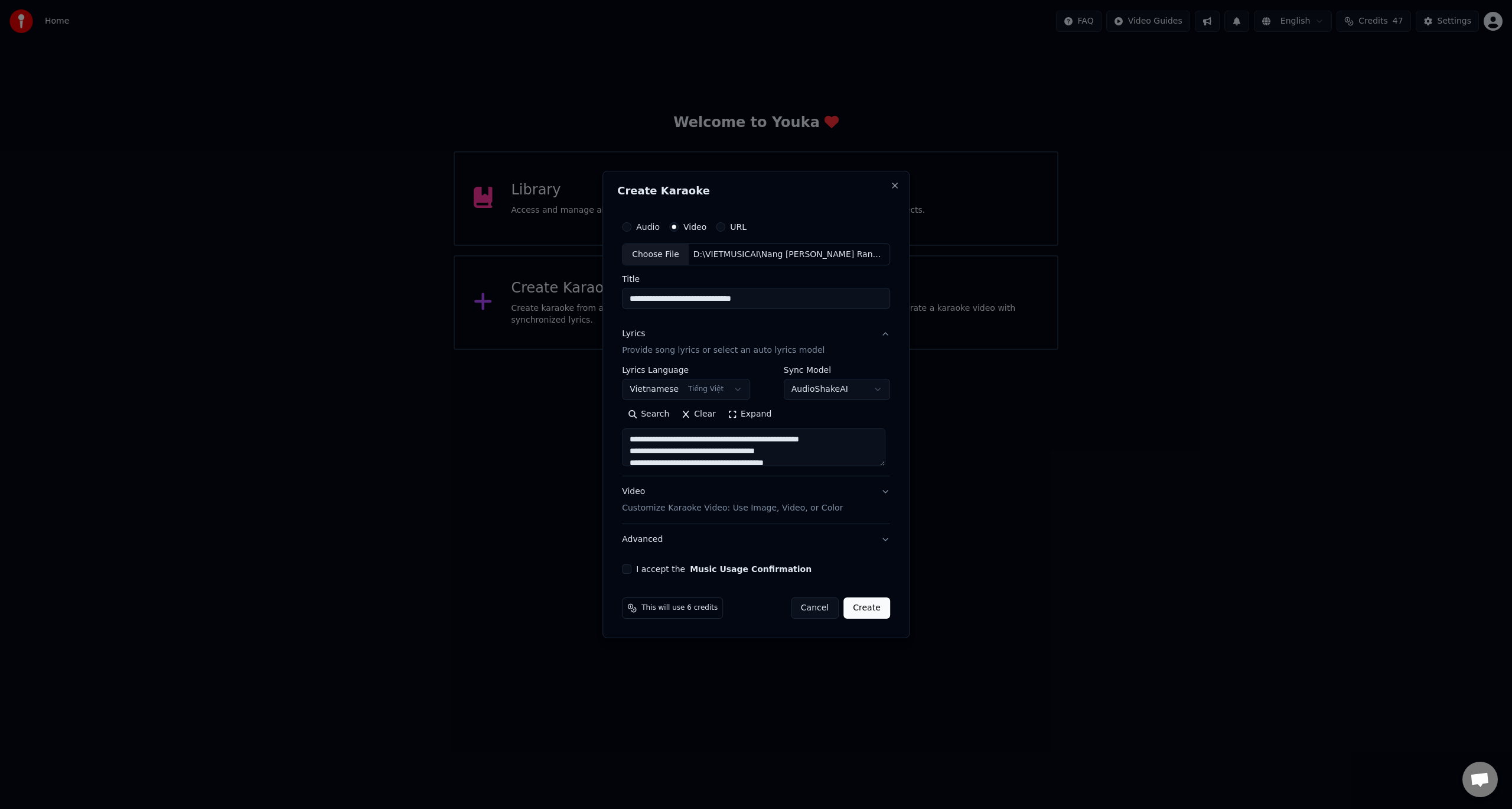
scroll to position [370, 0]
type textarea "**********"
click at [631, 569] on button "I accept the Music Usage Confirmation" at bounding box center [626, 568] width 9 height 9
click at [863, 609] on button "Create" at bounding box center [866, 607] width 46 height 21
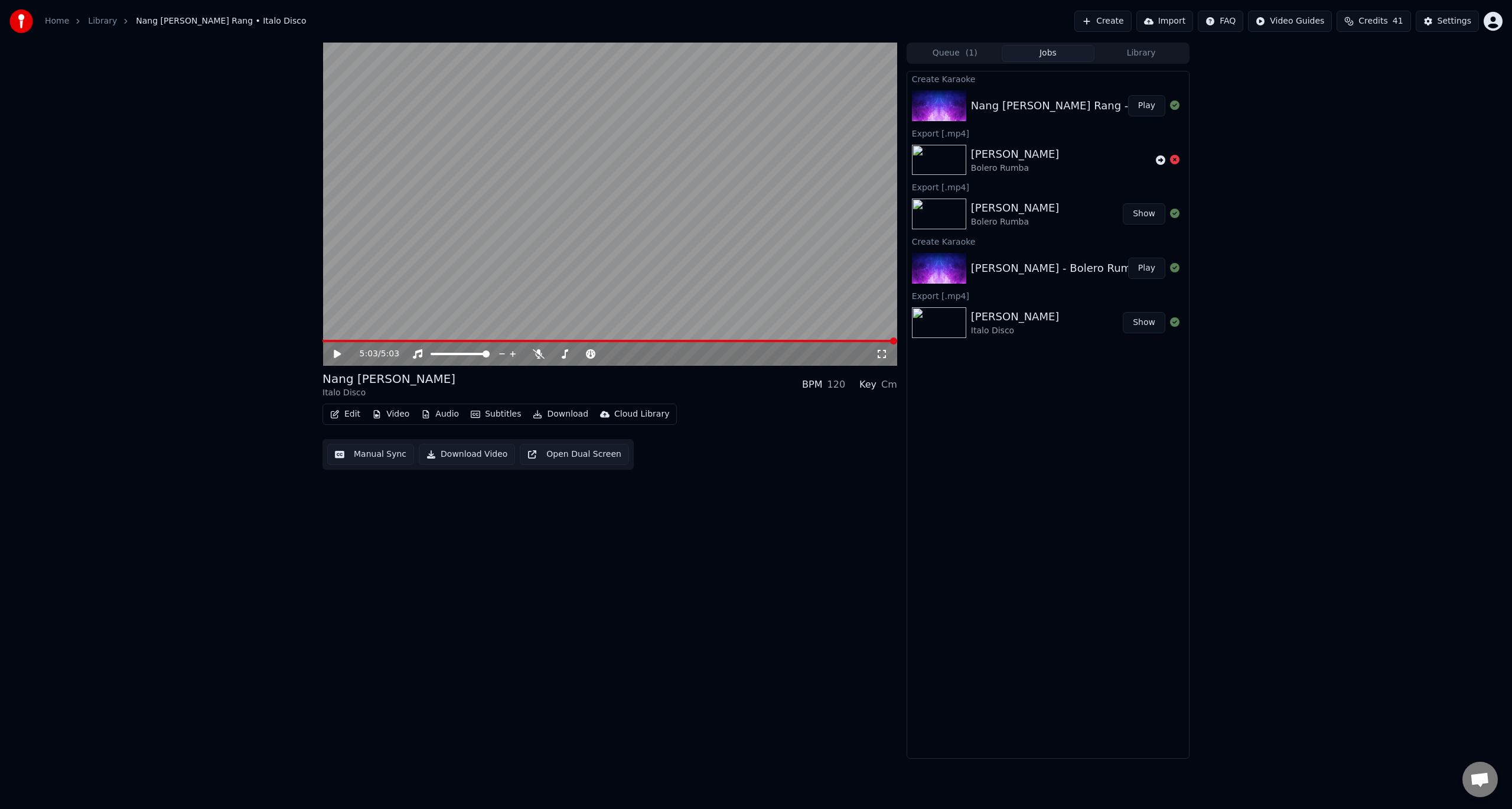
click at [457, 456] on button "Download Video" at bounding box center [467, 454] width 96 height 21
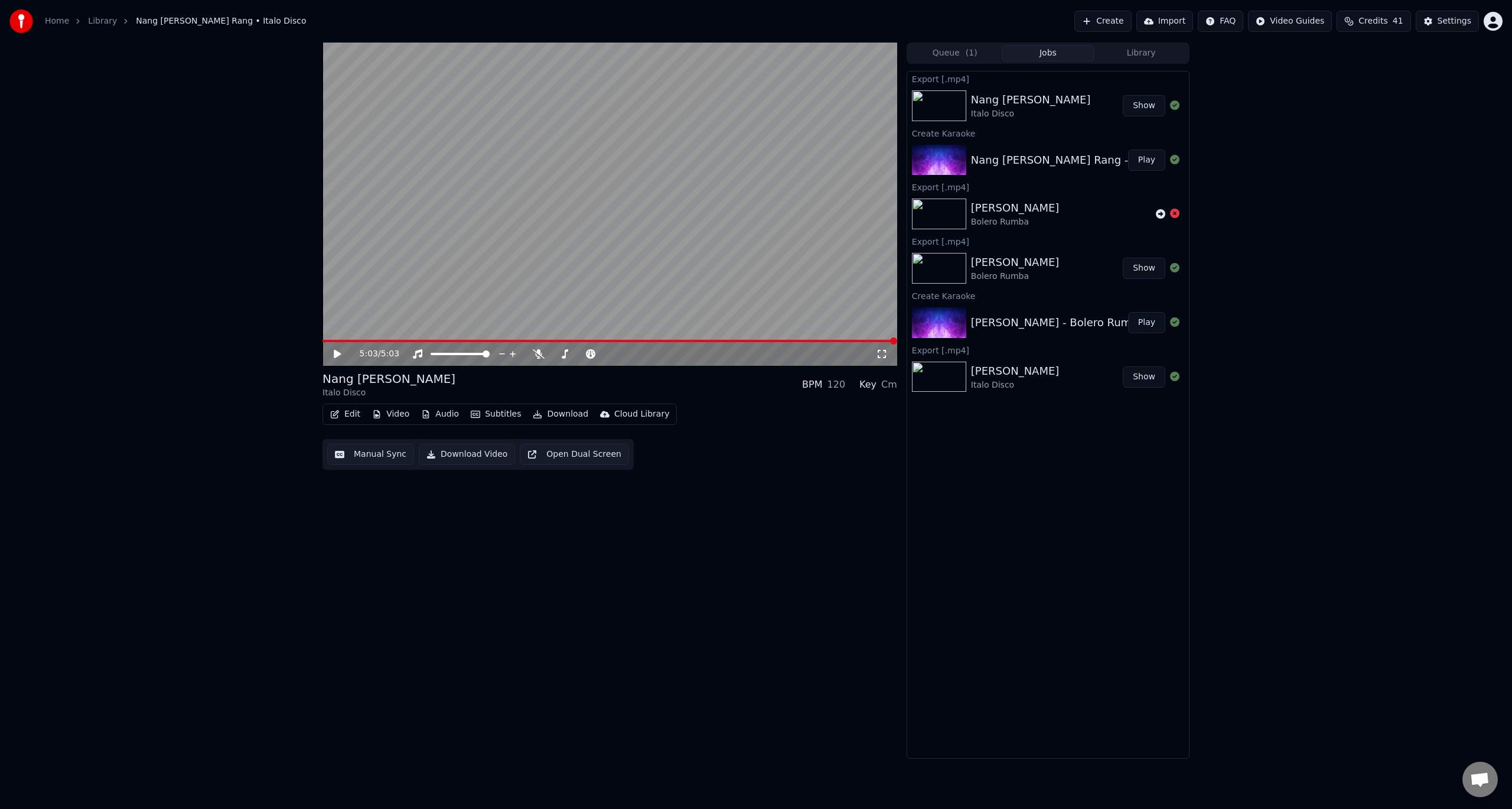
click at [338, 349] on icon at bounding box center [345, 354] width 28 height 9
click at [341, 354] on icon at bounding box center [345, 354] width 28 height 9
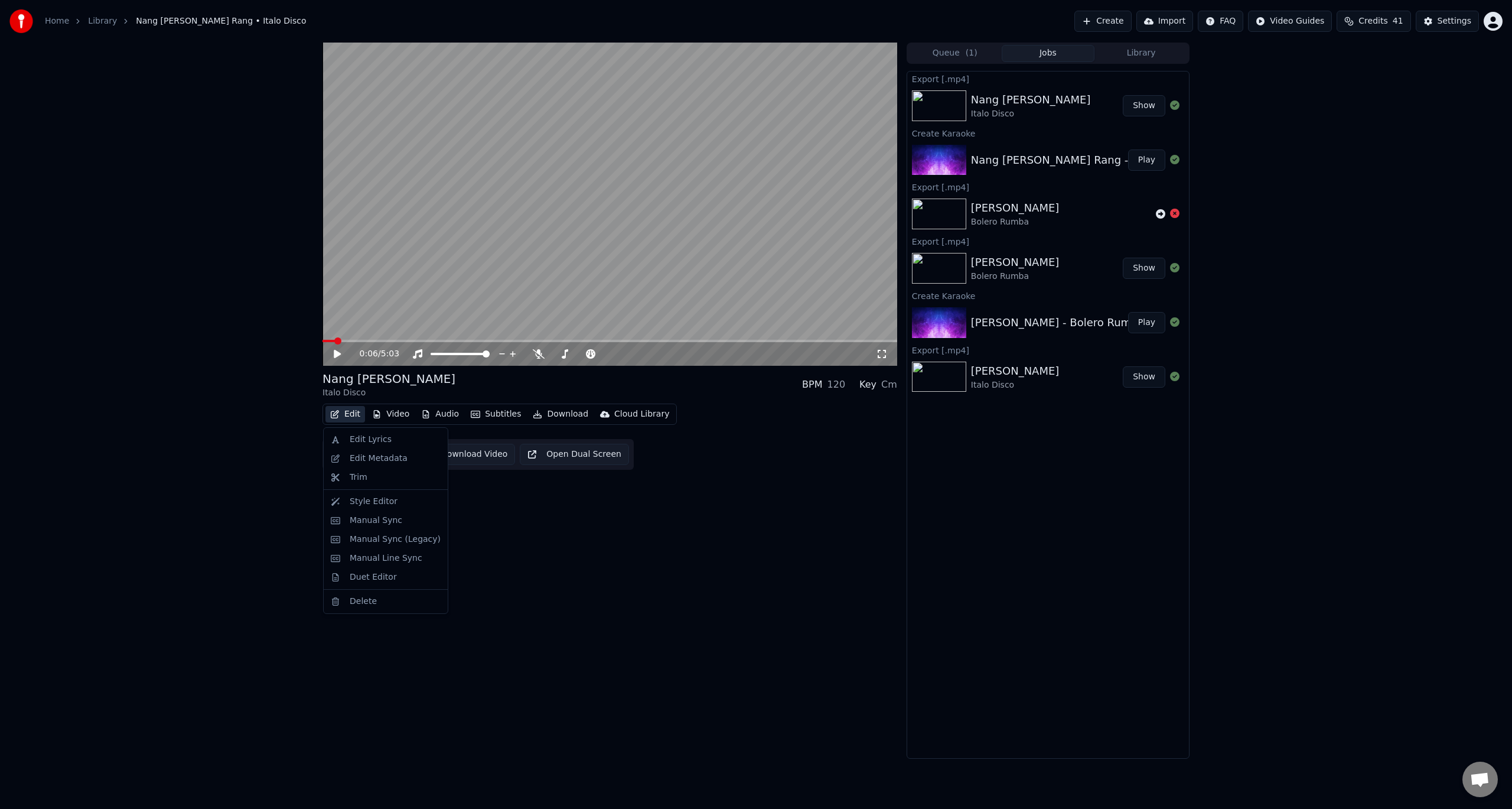
click at [358, 415] on button "Edit" at bounding box center [345, 414] width 40 height 17
drag, startPoint x: 370, startPoint y: 443, endPoint x: -140, endPoint y: 529, distance: 517.2
click at [0, 529] on html "Home Library Nang [PERSON_NAME] Rang • Italo Disco Create Import FAQ Video Guid…" at bounding box center [756, 404] width 1512 height 809
click at [338, 352] on icon at bounding box center [345, 354] width 28 height 9
